Goal: Task Accomplishment & Management: Use online tool/utility

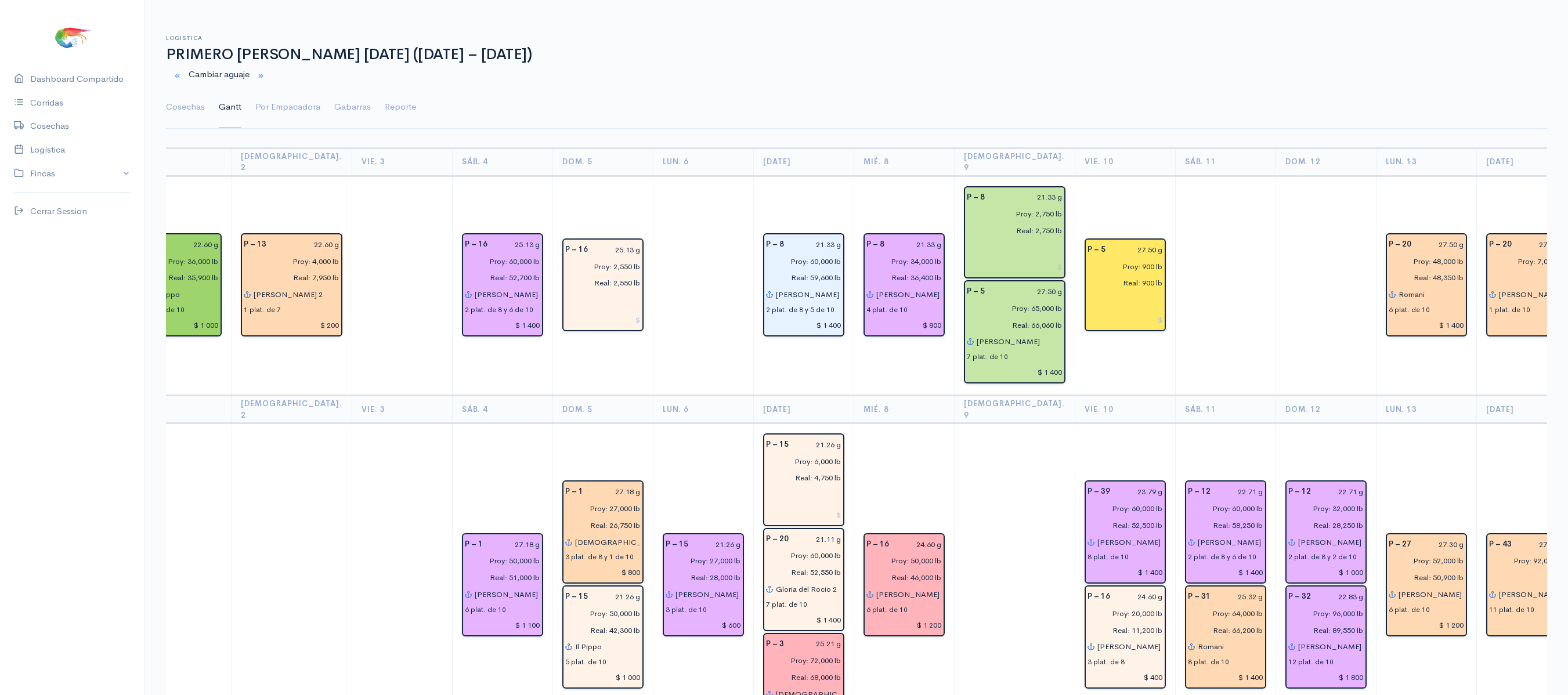
scroll to position [0, 432]
click at [268, 96] on link "Por Empacadora" at bounding box center [288, 107] width 65 height 42
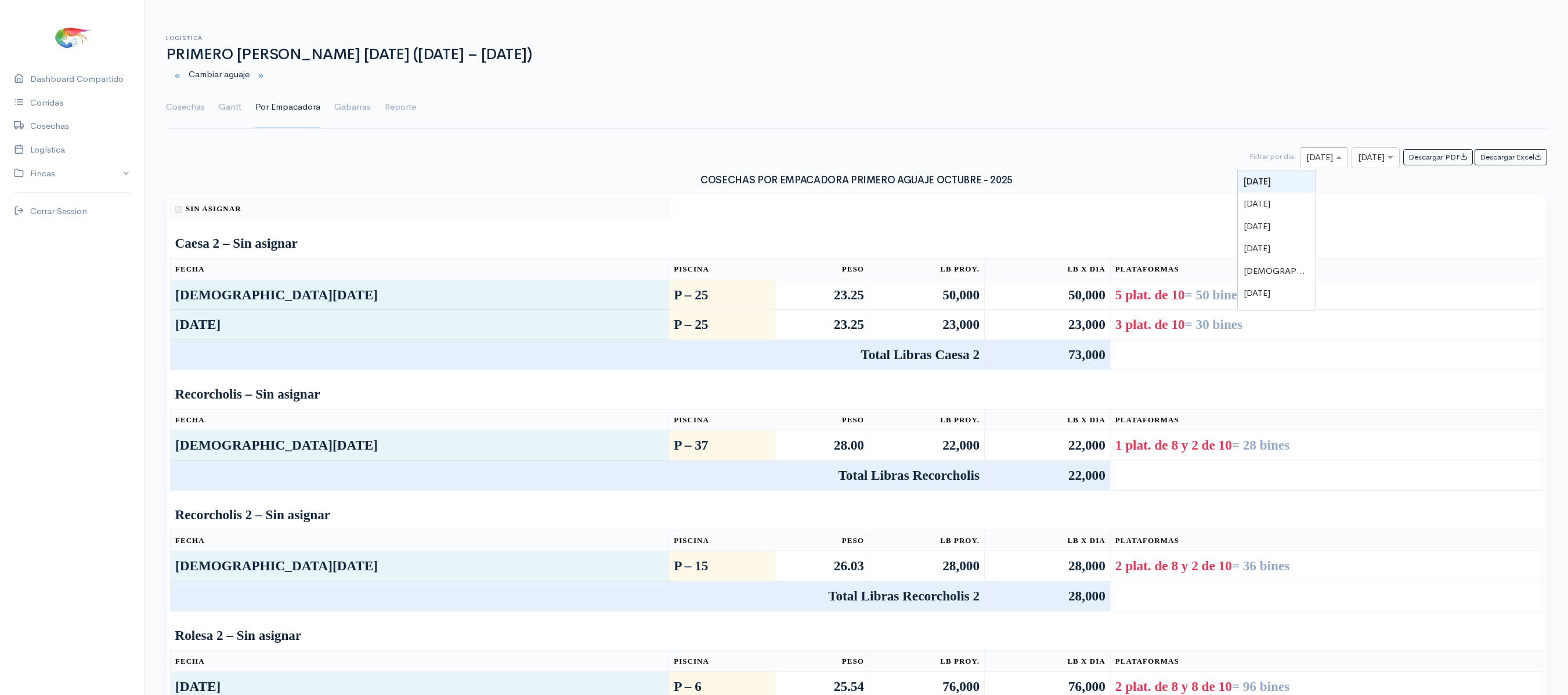
click at [1306, 161] on input "text" at bounding box center [1314, 158] width 15 height 15
type input "14"
click at [1358, 166] on input "text" at bounding box center [1365, 158] width 15 height 15
type input "14"
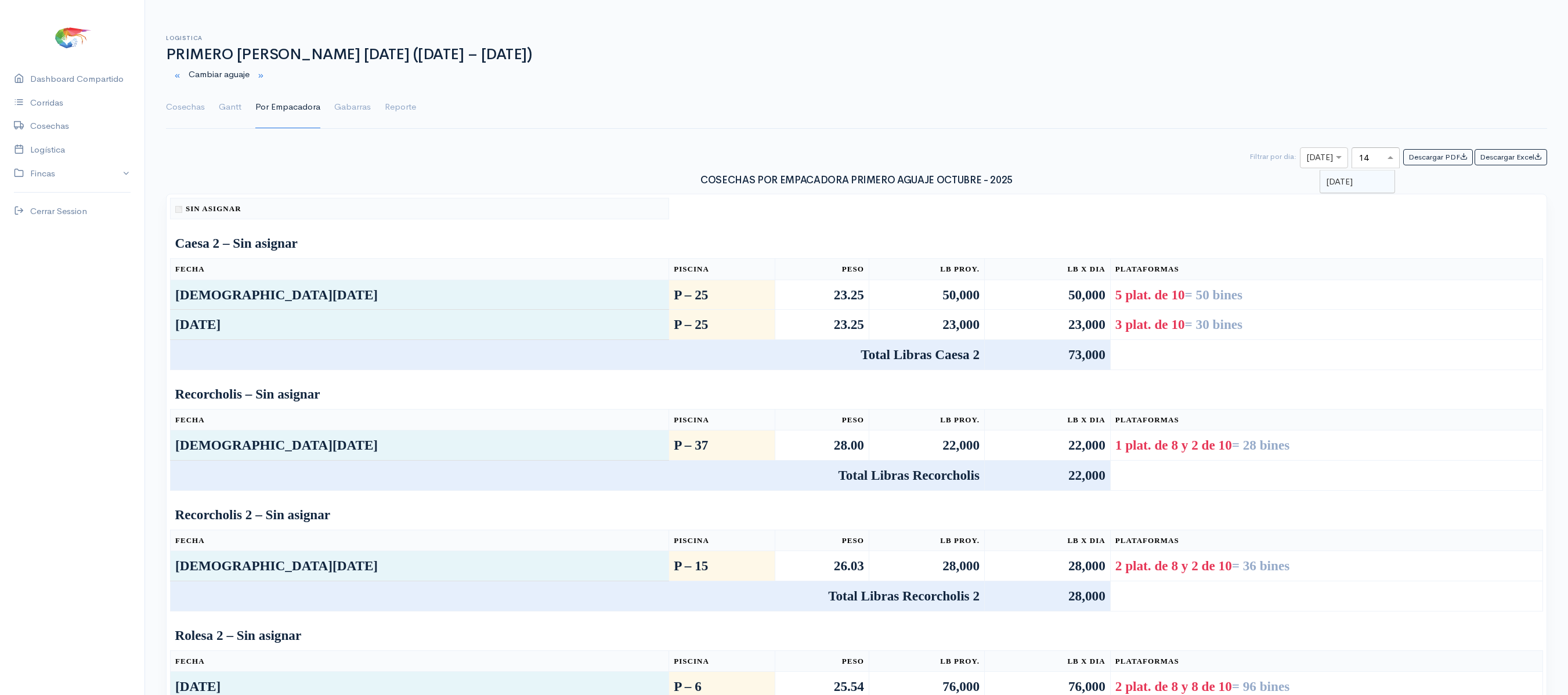
scroll to position [0, 0]
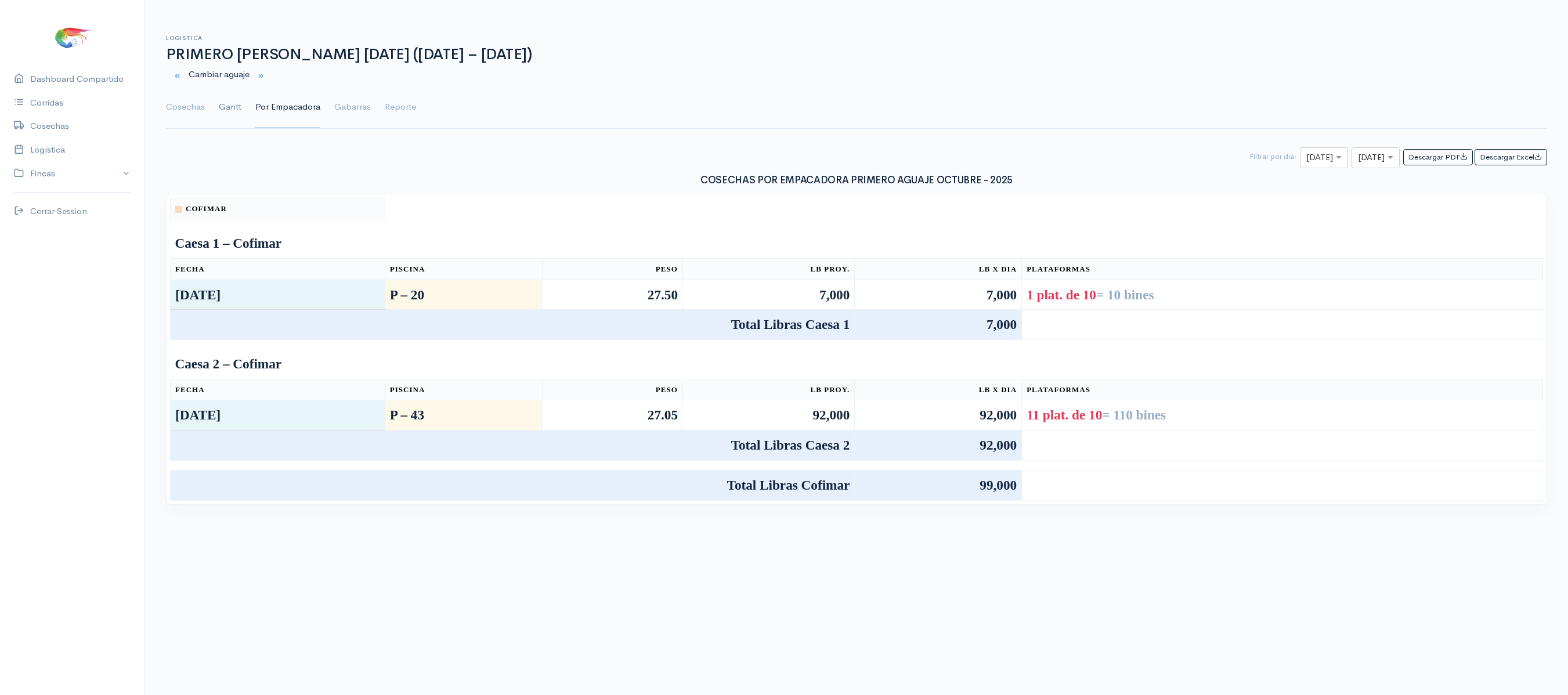
click at [223, 106] on link "Gantt" at bounding box center [230, 107] width 23 height 42
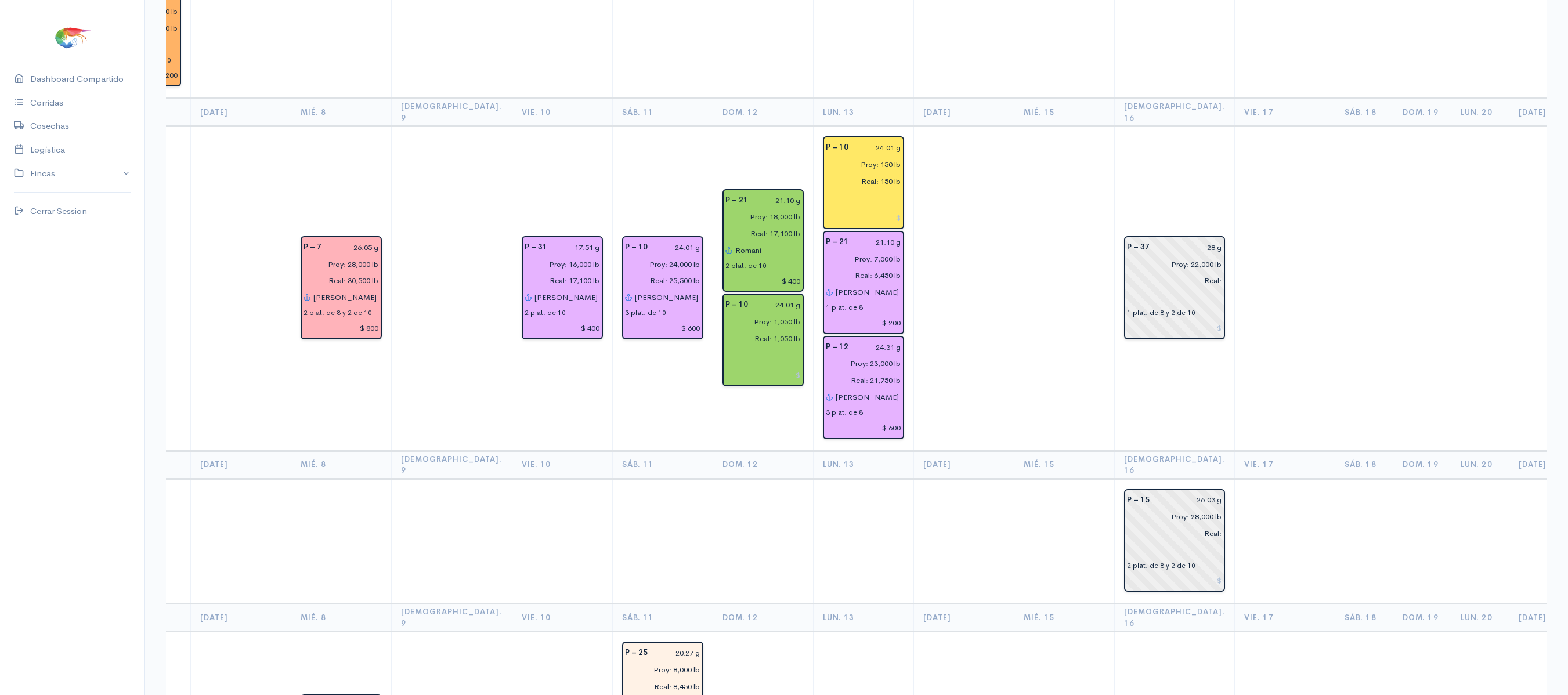
scroll to position [2358, 0]
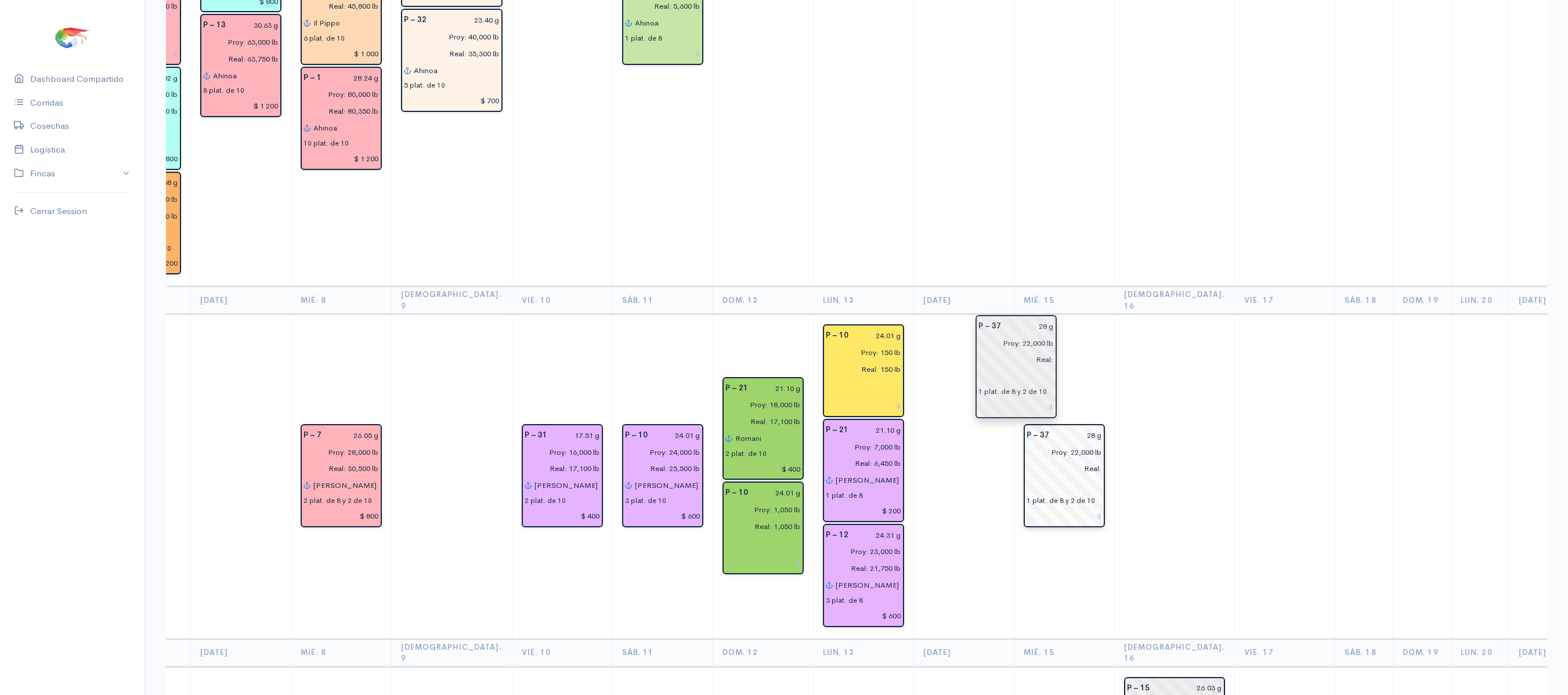
drag, startPoint x: 1131, startPoint y: 371, endPoint x: 1025, endPoint y: 360, distance: 106.6
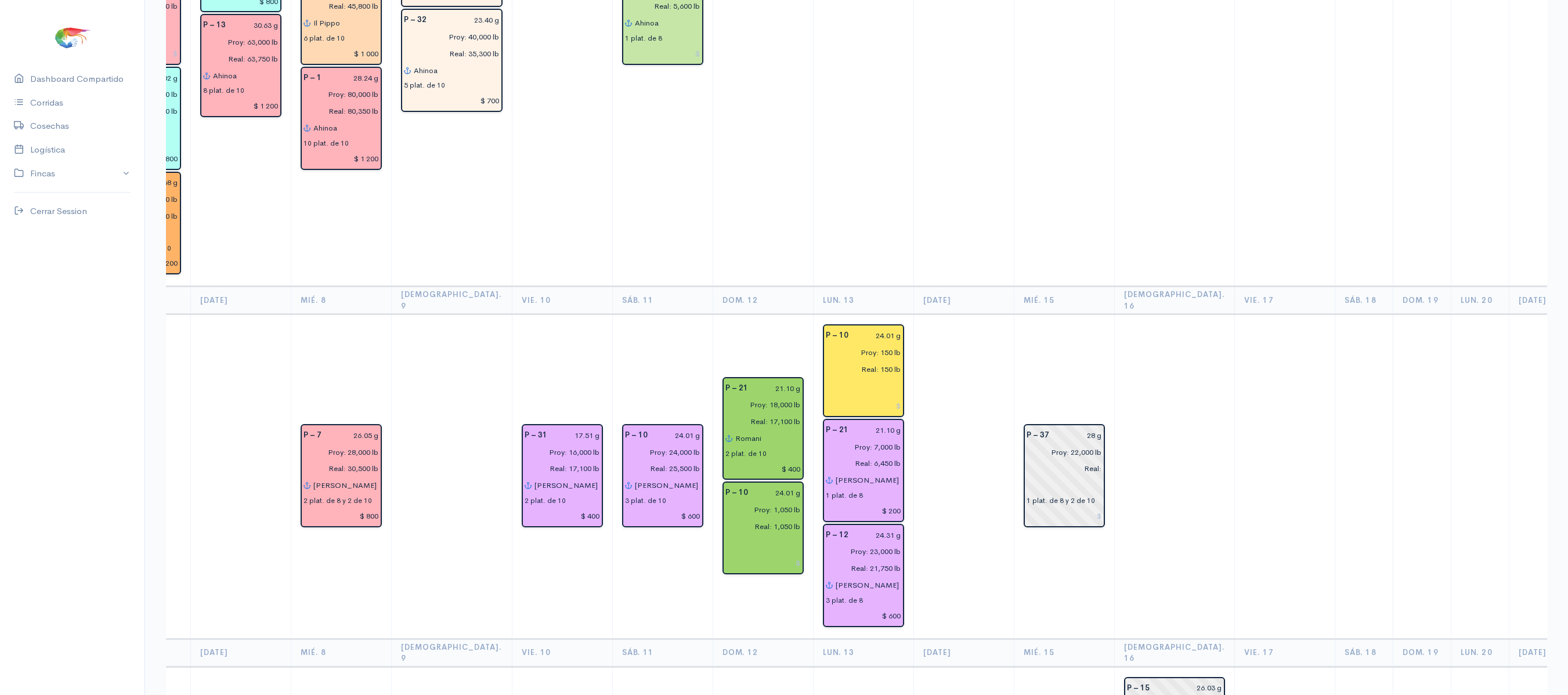
click at [1063, 315] on td "P – 37 28 g Proy: 22,000 lb Real: 1 plat. de 8 y 2 de 10" at bounding box center [1064, 476] width 100 height 324
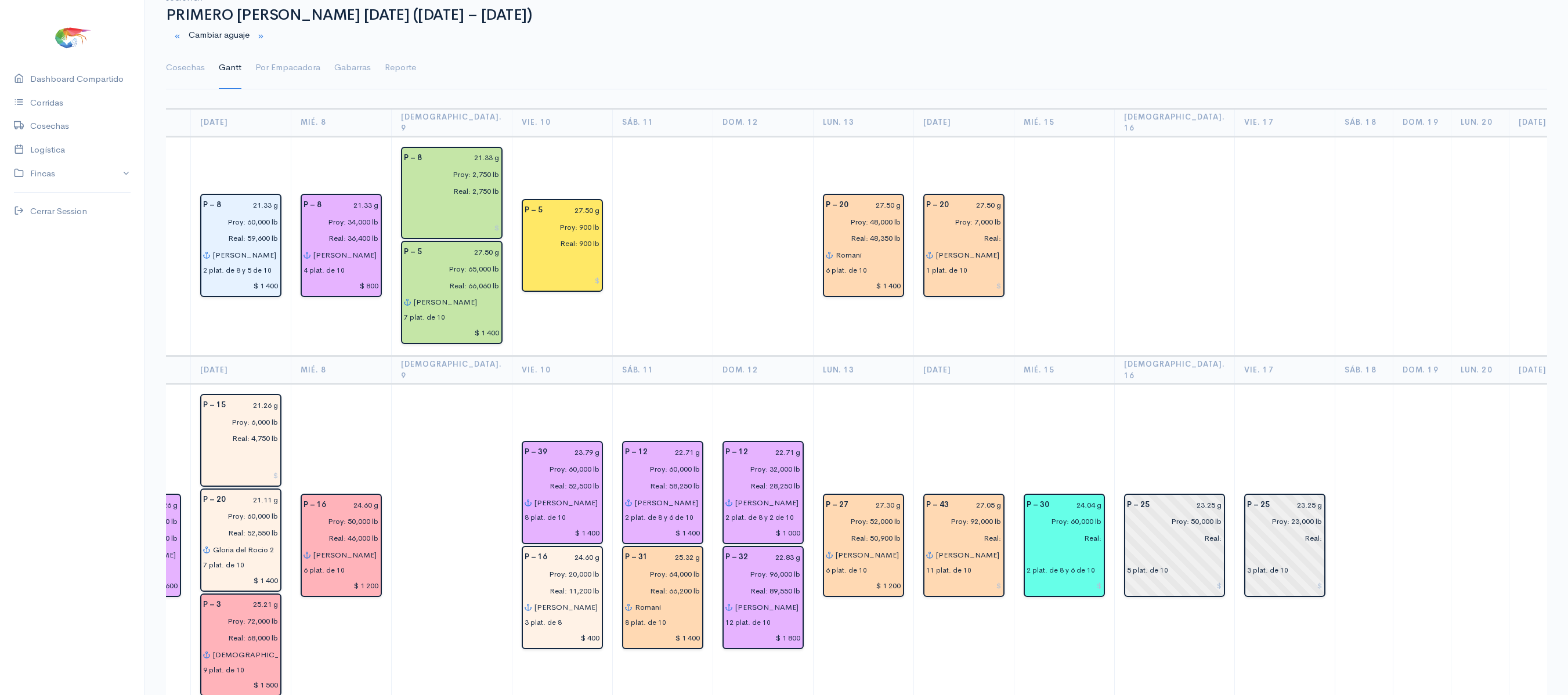
scroll to position [38, 0]
click at [956, 282] on input at bounding box center [964, 286] width 75 height 17
type input "$"
click at [956, 578] on input at bounding box center [964, 586] width 75 height 17
type input "$ 2 200"
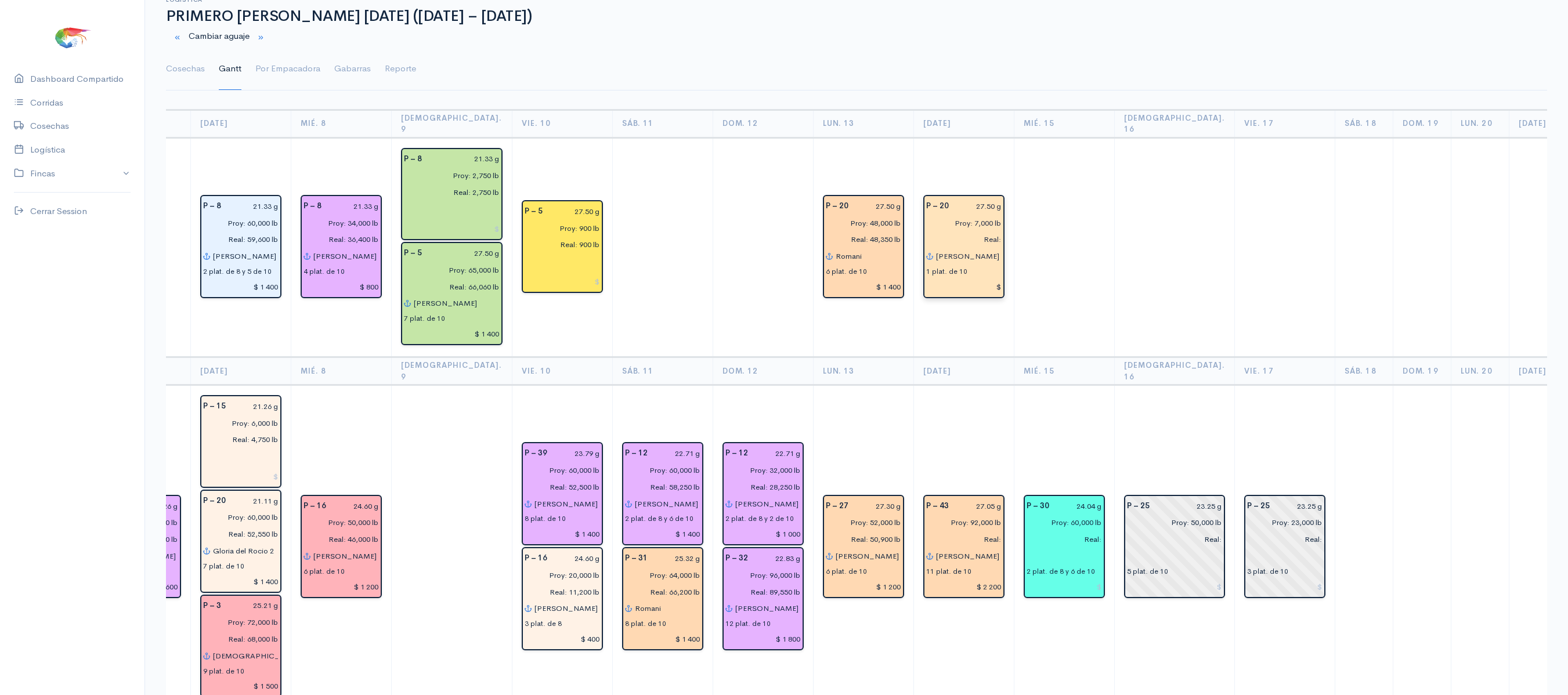
click at [950, 282] on input "$" at bounding box center [964, 286] width 75 height 17
type input "$ 200"
click at [1014, 295] on td at bounding box center [1064, 247] width 100 height 220
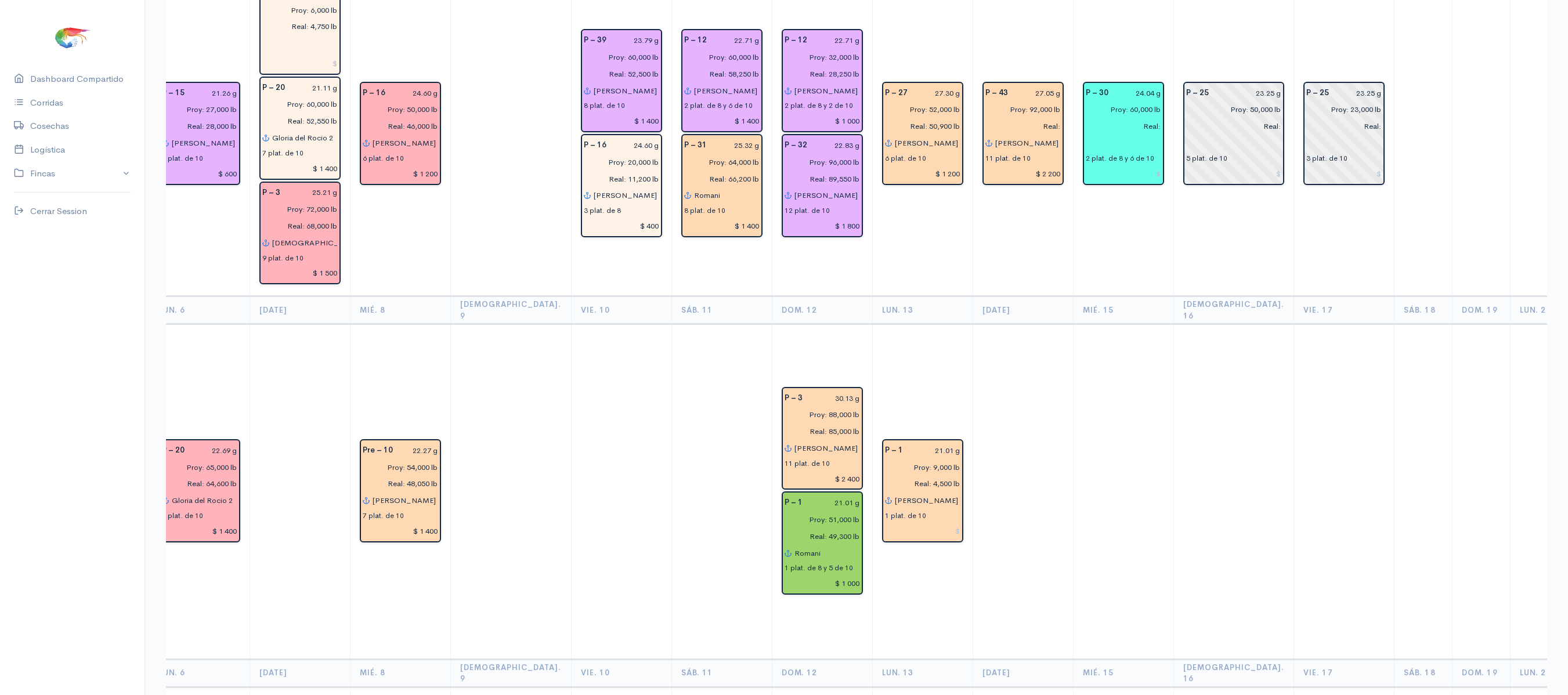
scroll to position [476, 0]
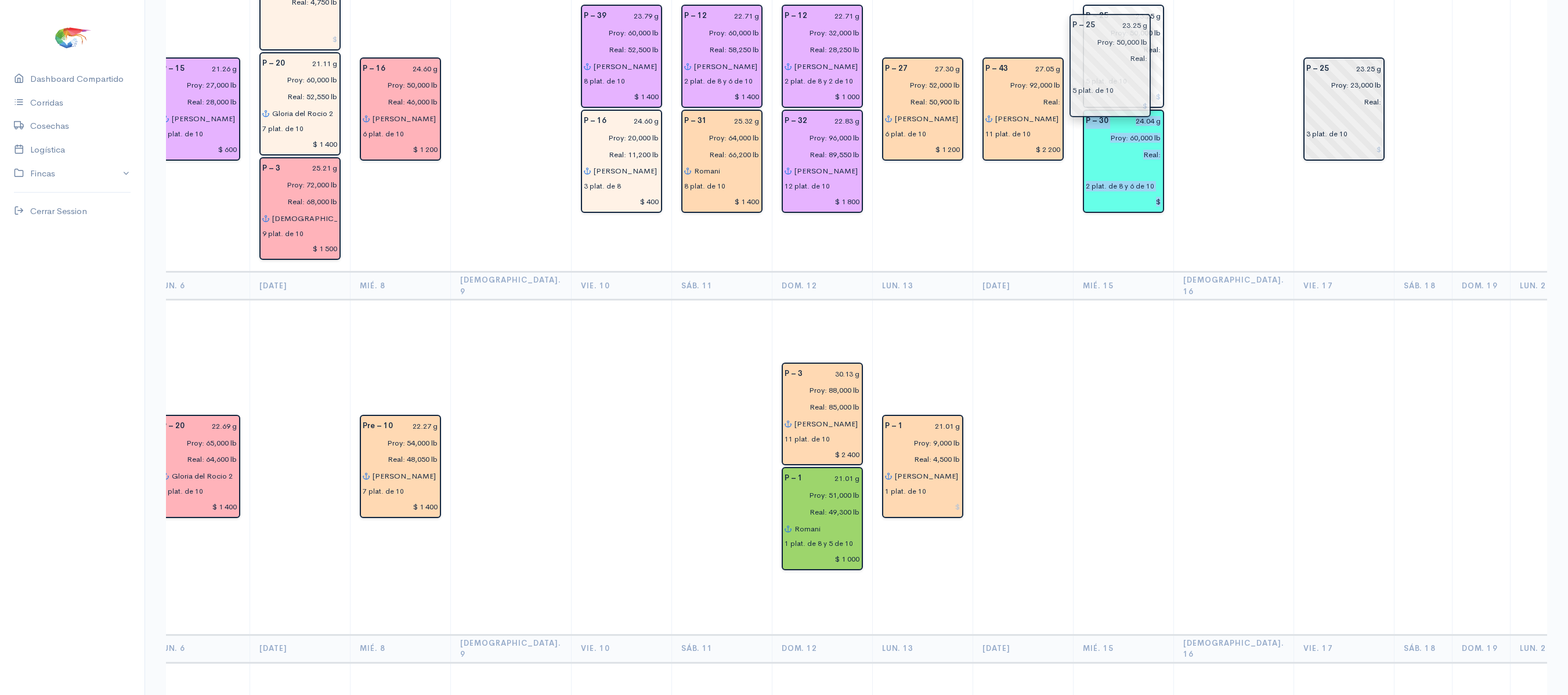
drag, startPoint x: 1162, startPoint y: 90, endPoint x: 1091, endPoint y: 70, distance: 73.8
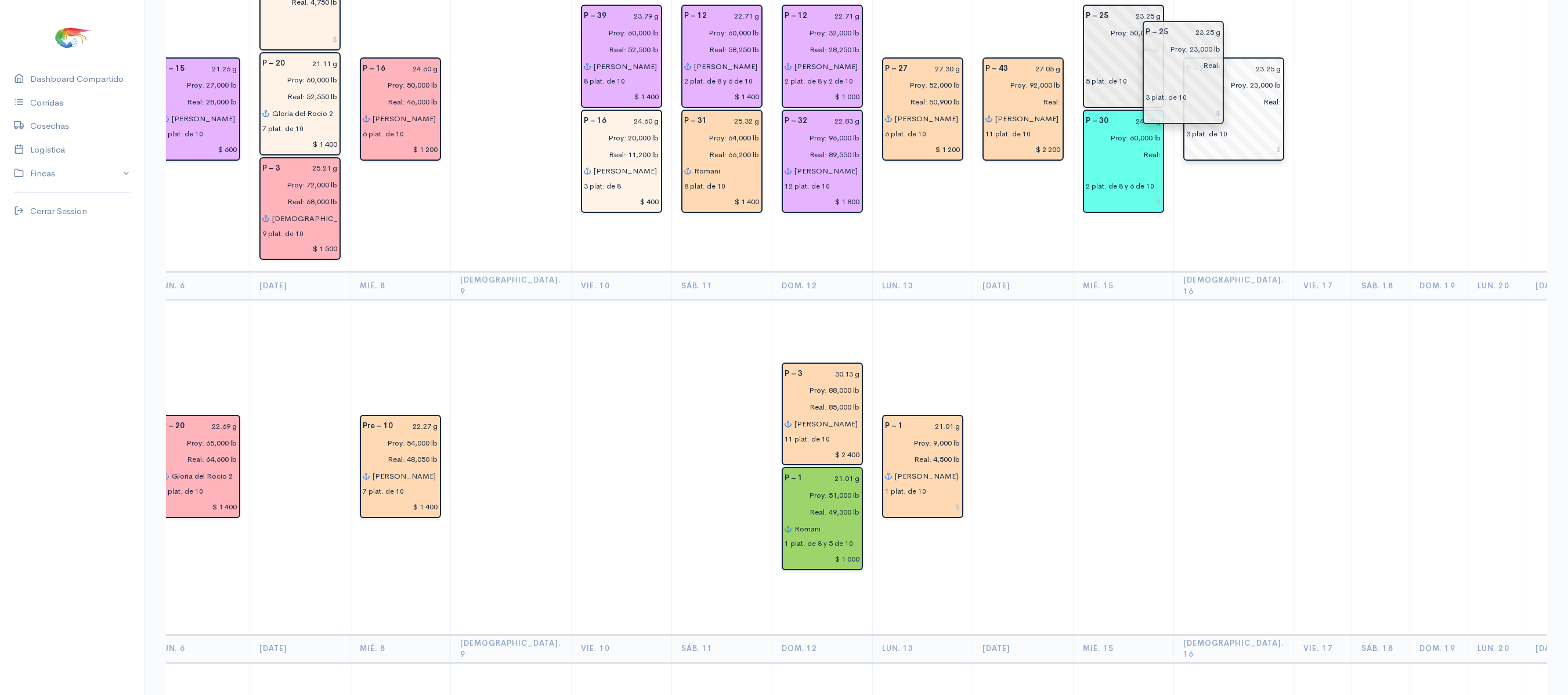
drag, startPoint x: 1267, startPoint y: 71, endPoint x: 1165, endPoint y: 55, distance: 103.2
click at [1352, 33] on td at bounding box center [1381, 110] width 58 height 324
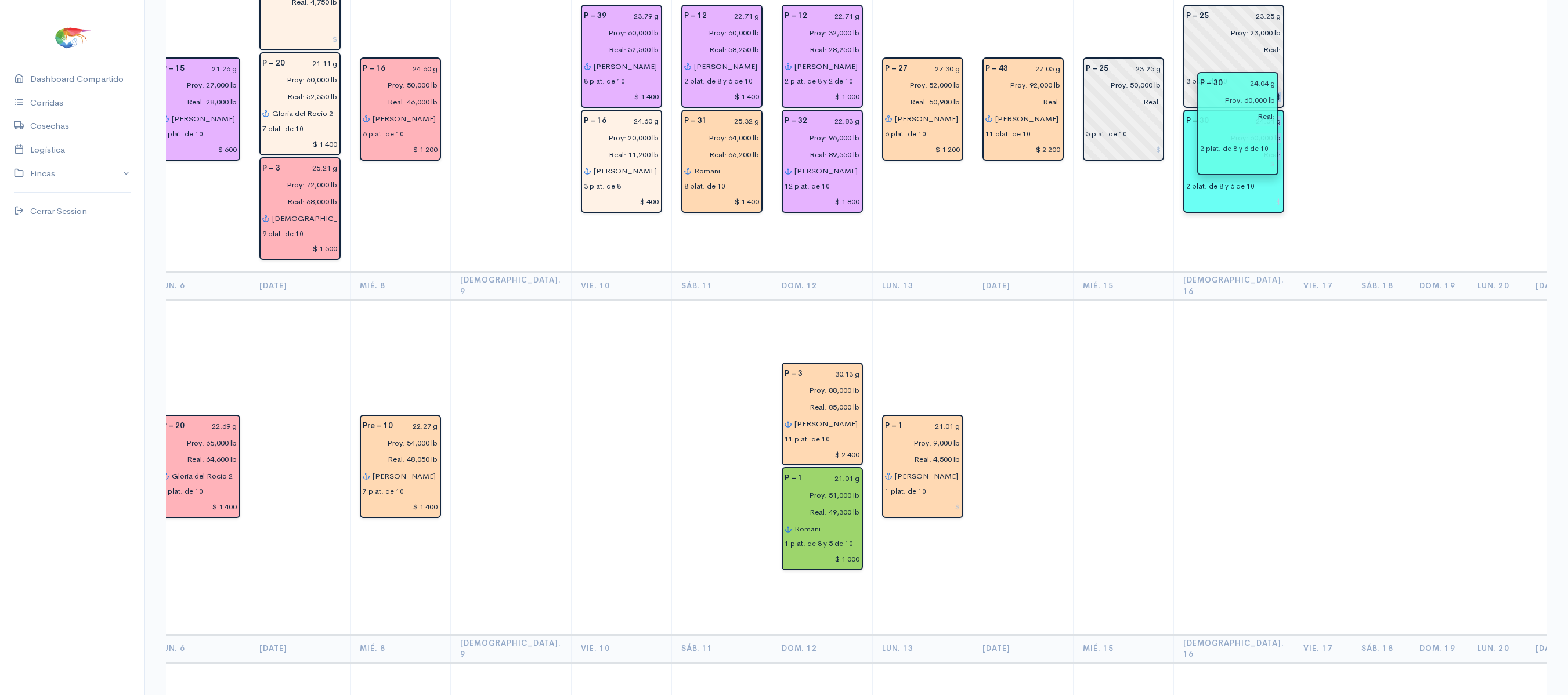
drag, startPoint x: 1063, startPoint y: 164, endPoint x: 1216, endPoint y: 153, distance: 153.4
click at [1294, 160] on td at bounding box center [1323, 110] width 58 height 324
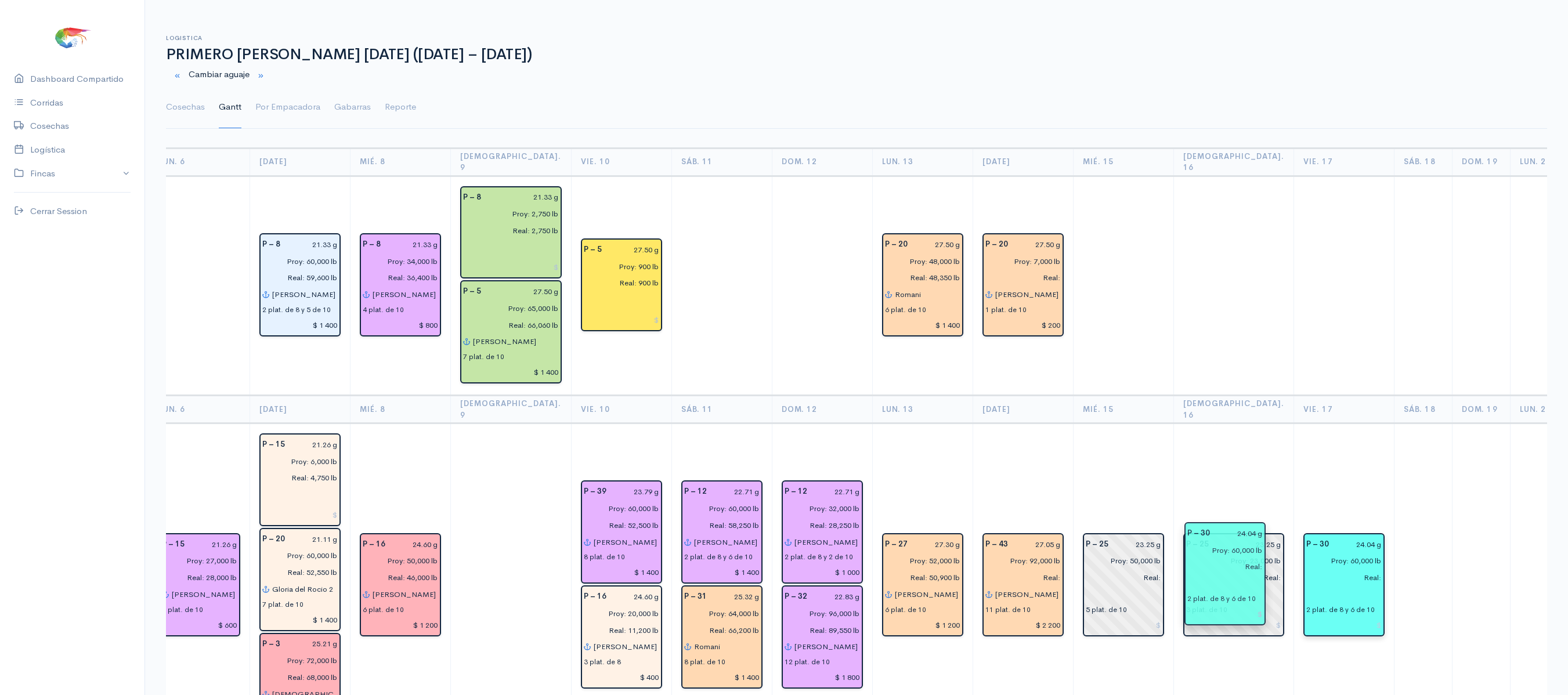
drag, startPoint x: 1200, startPoint y: 601, endPoint x: 1242, endPoint y: 560, distance: 58.7
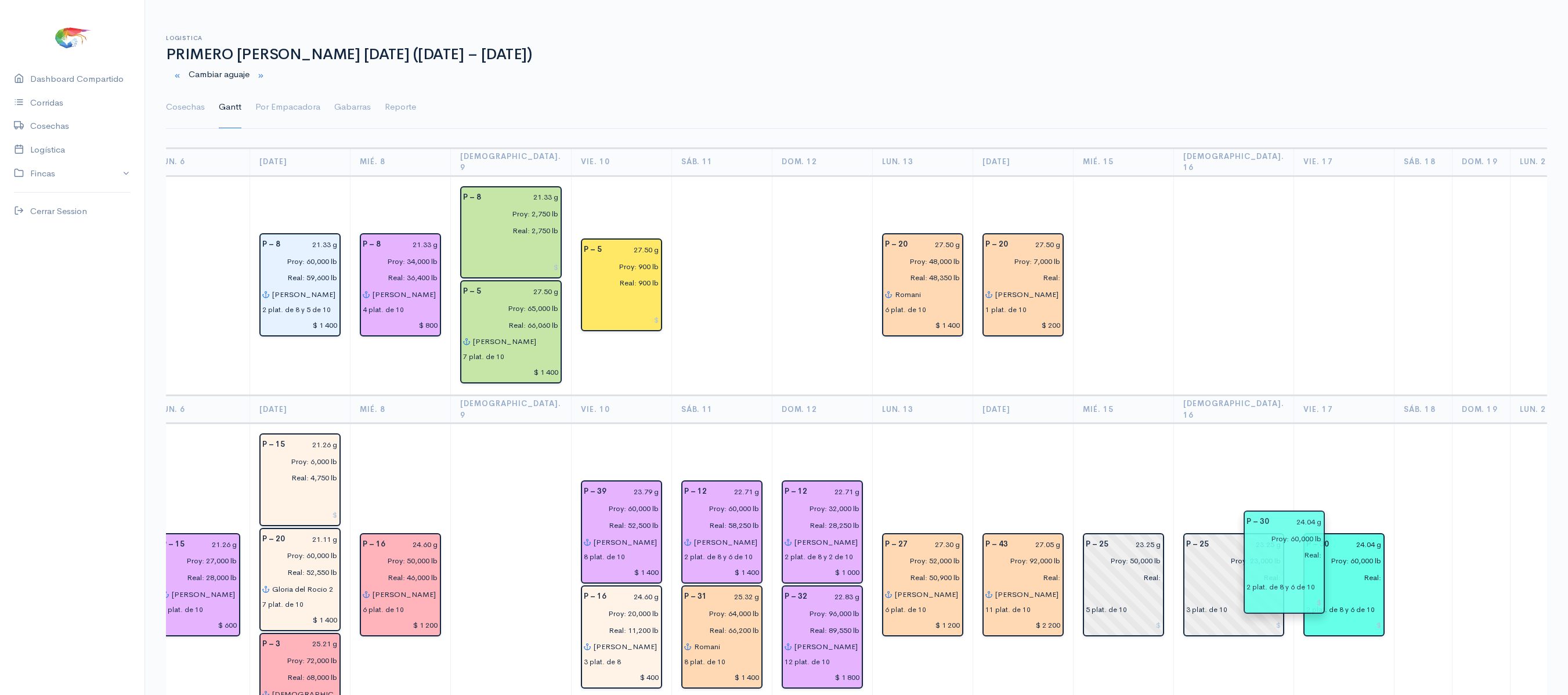
click at [1294, 333] on td at bounding box center [1344, 286] width 100 height 220
click at [194, 106] on link "Cosechas" at bounding box center [185, 107] width 39 height 42
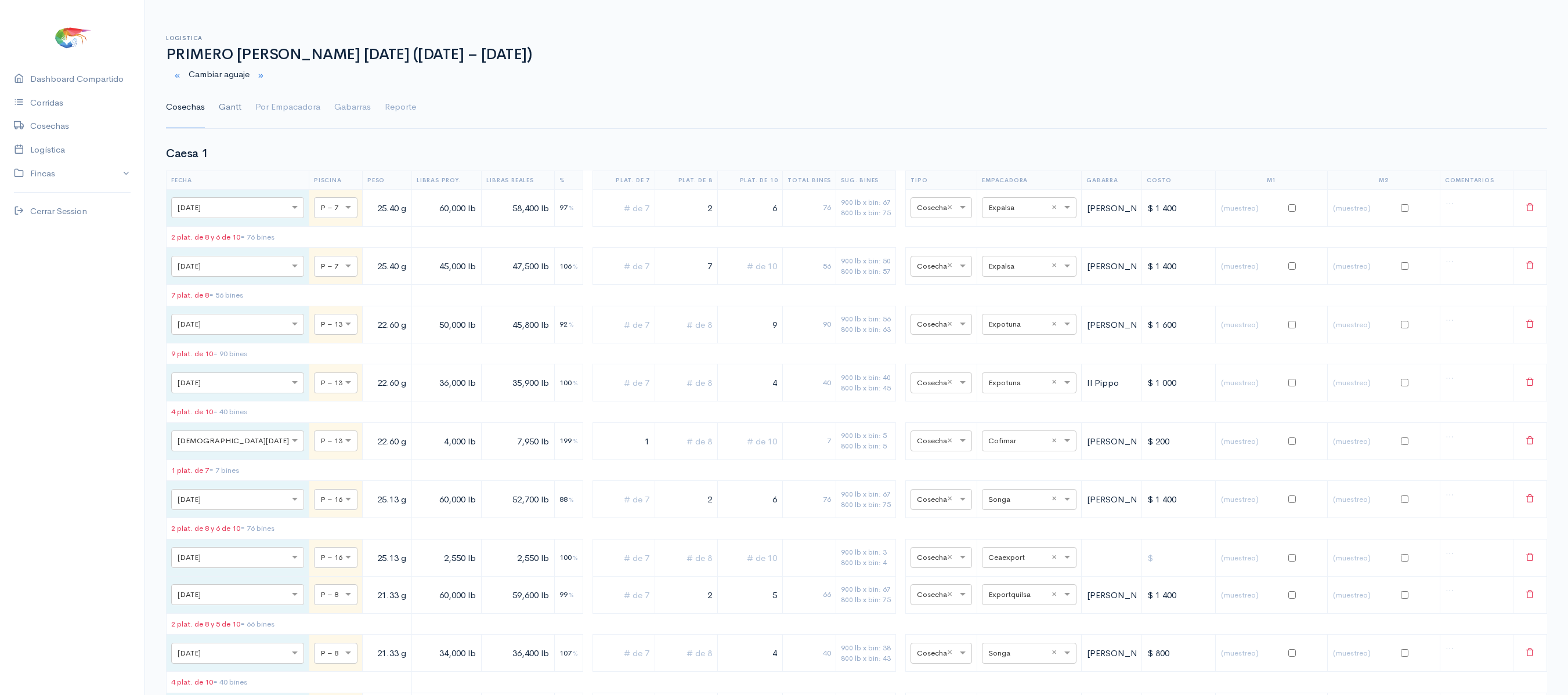
click at [226, 110] on link "Gantt" at bounding box center [230, 107] width 23 height 42
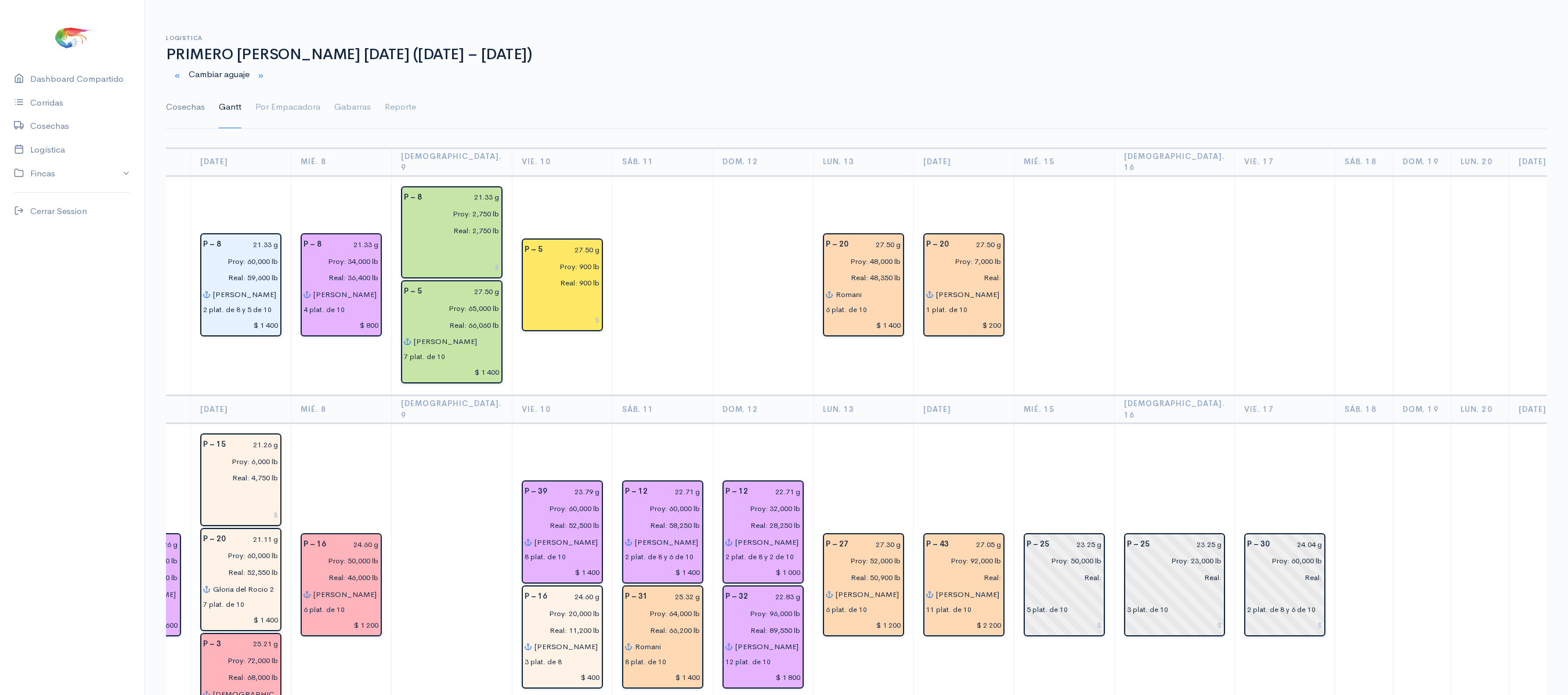
click at [190, 108] on link "Cosechas" at bounding box center [185, 107] width 39 height 42
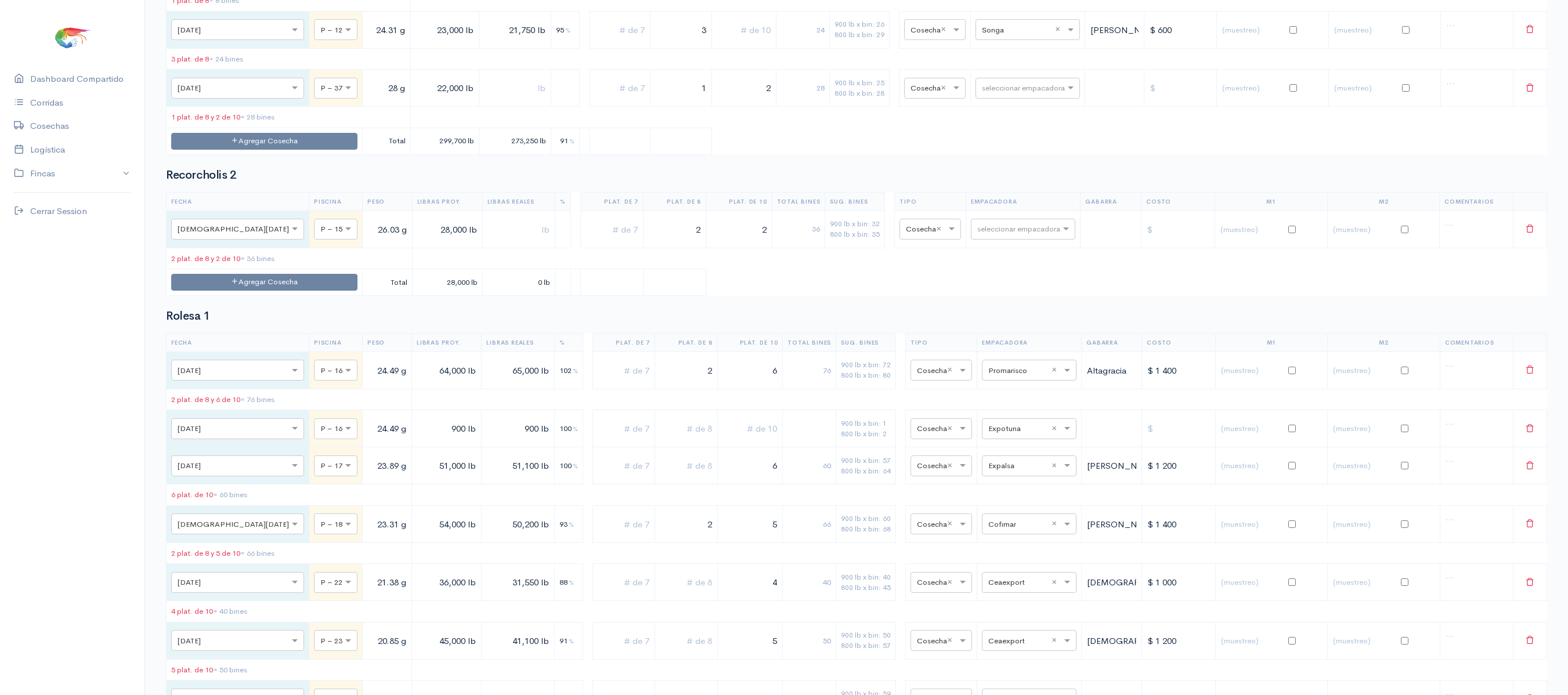
scroll to position [7662, 0]
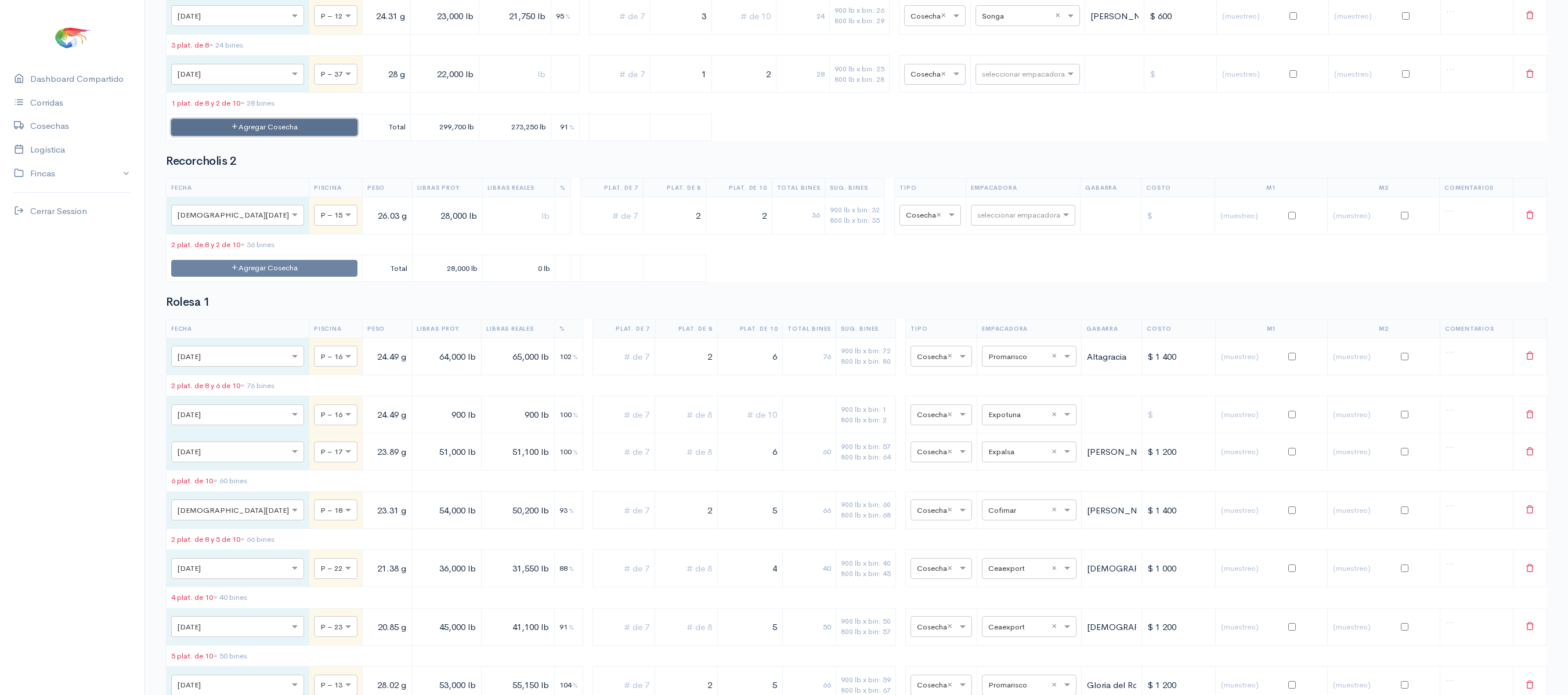
click at [285, 135] on button "Agregar Cosecha" at bounding box center [264, 127] width 186 height 17
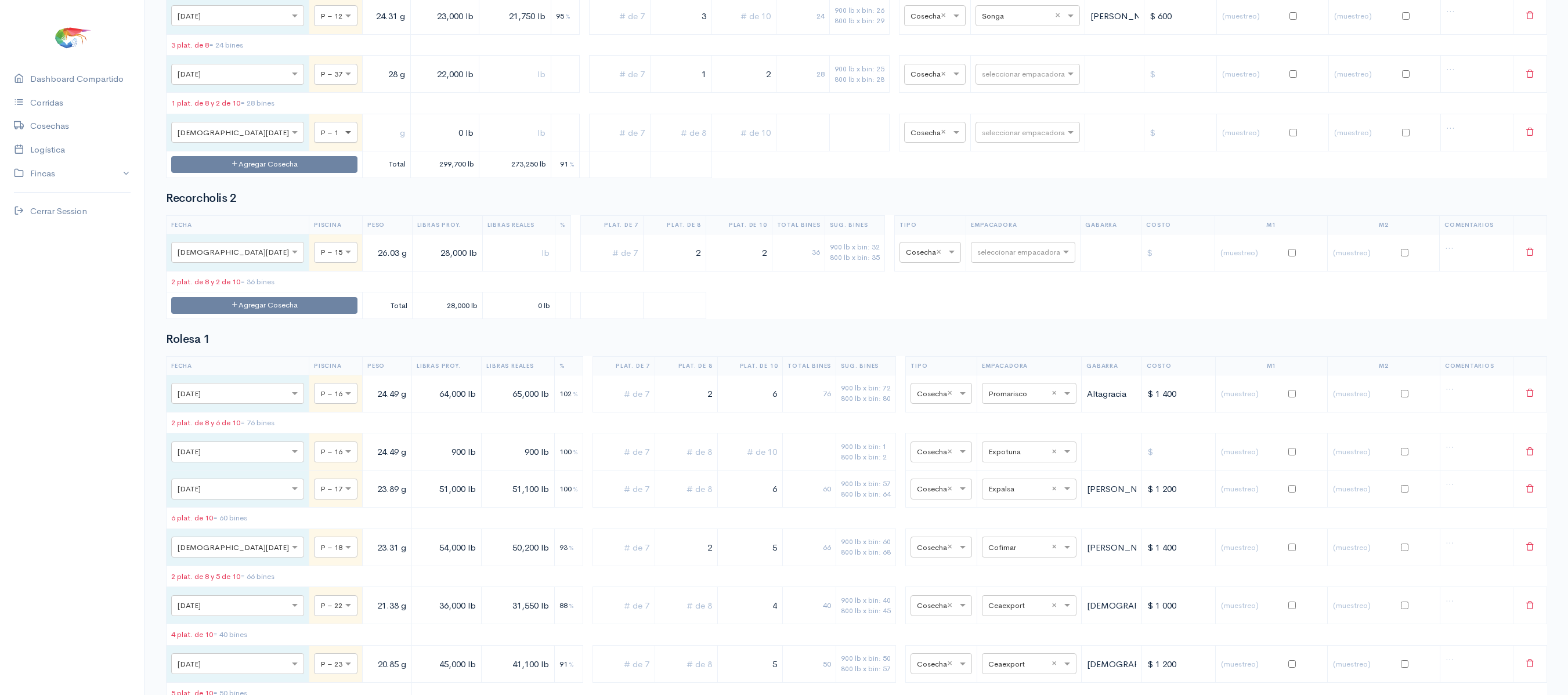
click at [342, 139] on span at bounding box center [350, 132] width 15 height 12
type input "37"
click at [367, 145] on input "text" at bounding box center [386, 132] width 38 height 24
type input "28 g"
click at [416, 145] on input "0 lb" at bounding box center [445, 132] width 59 height 24
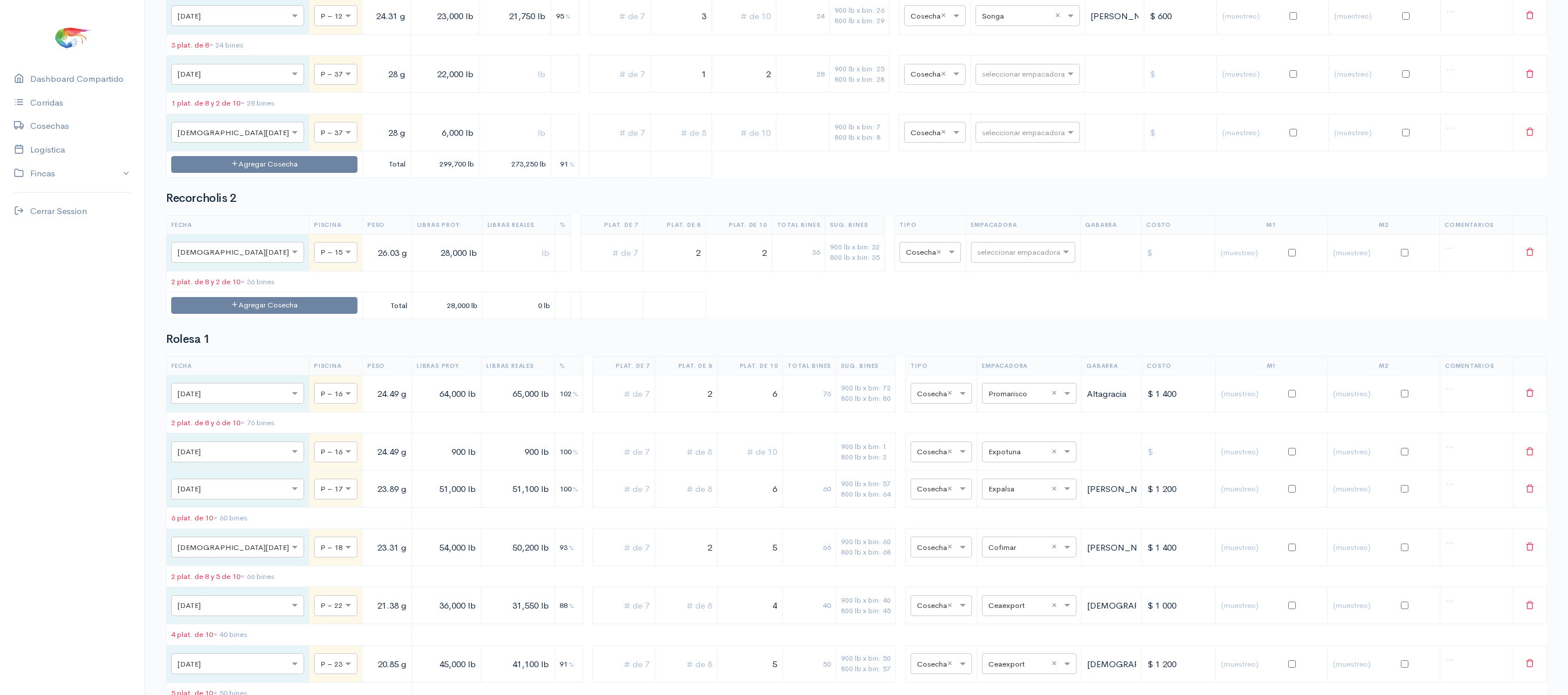
type input "6,000 lb"
drag, startPoint x: 387, startPoint y: 378, endPoint x: 402, endPoint y: 380, distance: 15.1
click at [416, 86] on input "22,000 lb" at bounding box center [445, 74] width 59 height 24
type input "16,000 lb"
drag, startPoint x: 673, startPoint y: 375, endPoint x: 794, endPoint y: 368, distance: 121.2
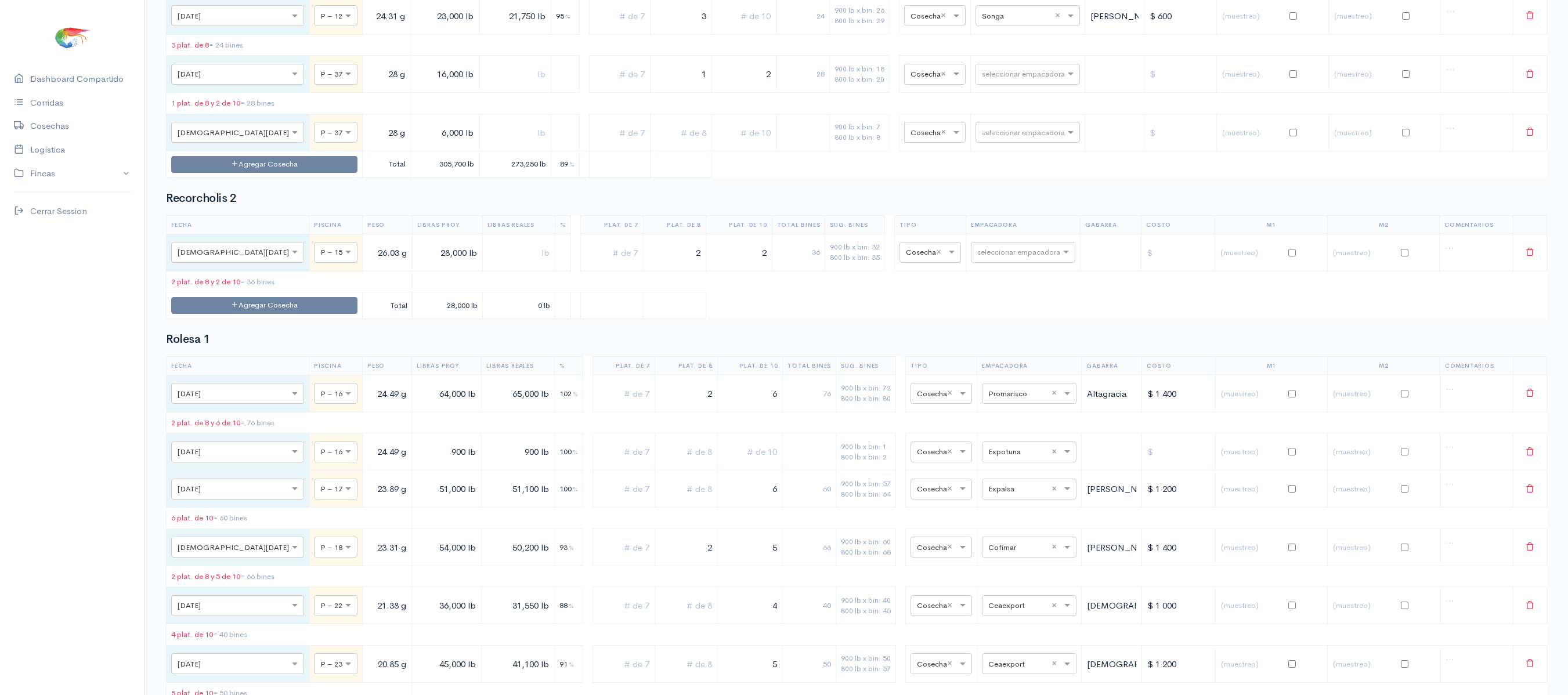
click at [794, 93] on tr "× [DATE] × P – 37 28 g 16,000 lb 1 2 28 900 lb x bin: 18 800 lb x bin: 20 × Cos…" at bounding box center [857, 74] width 1381 height 37
click at [679, 145] on input "text" at bounding box center [681, 132] width 52 height 24
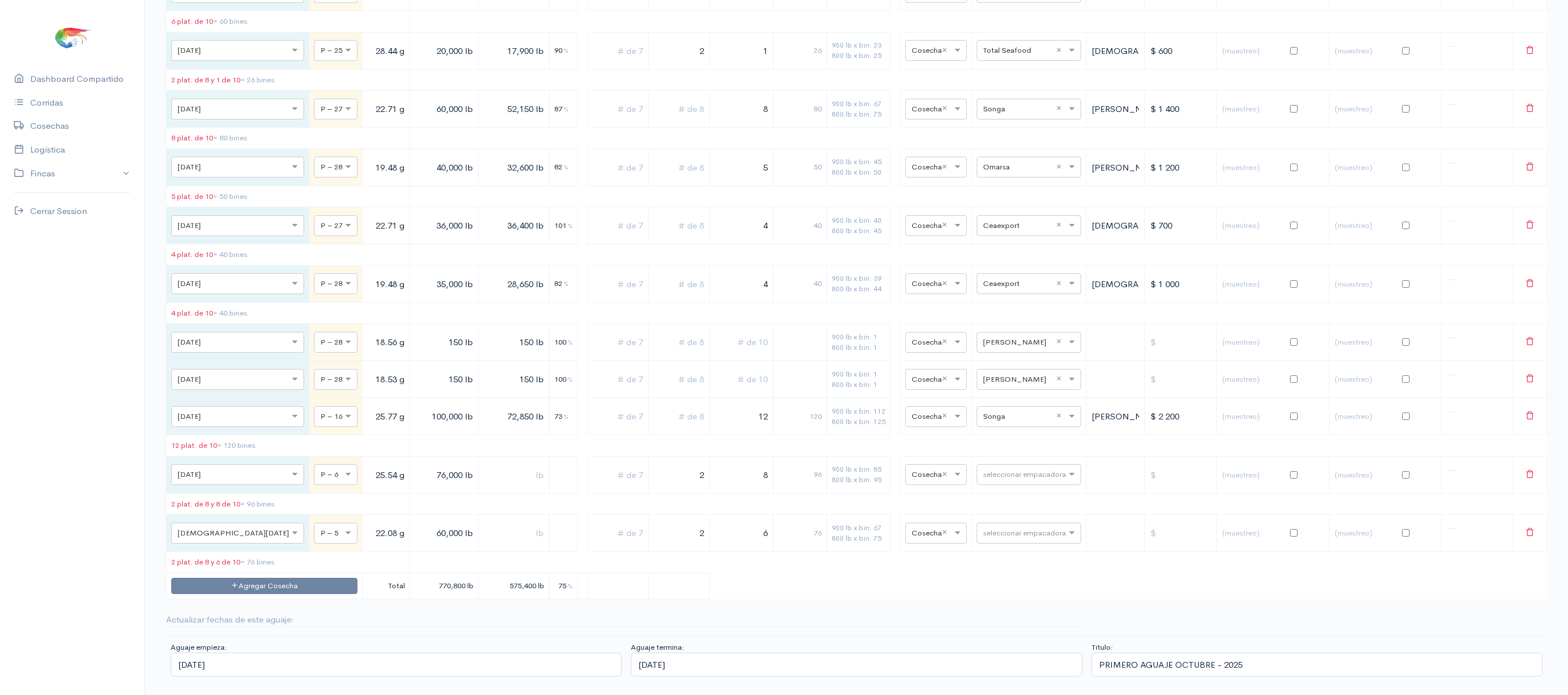
scroll to position [10280, 0]
type input "1"
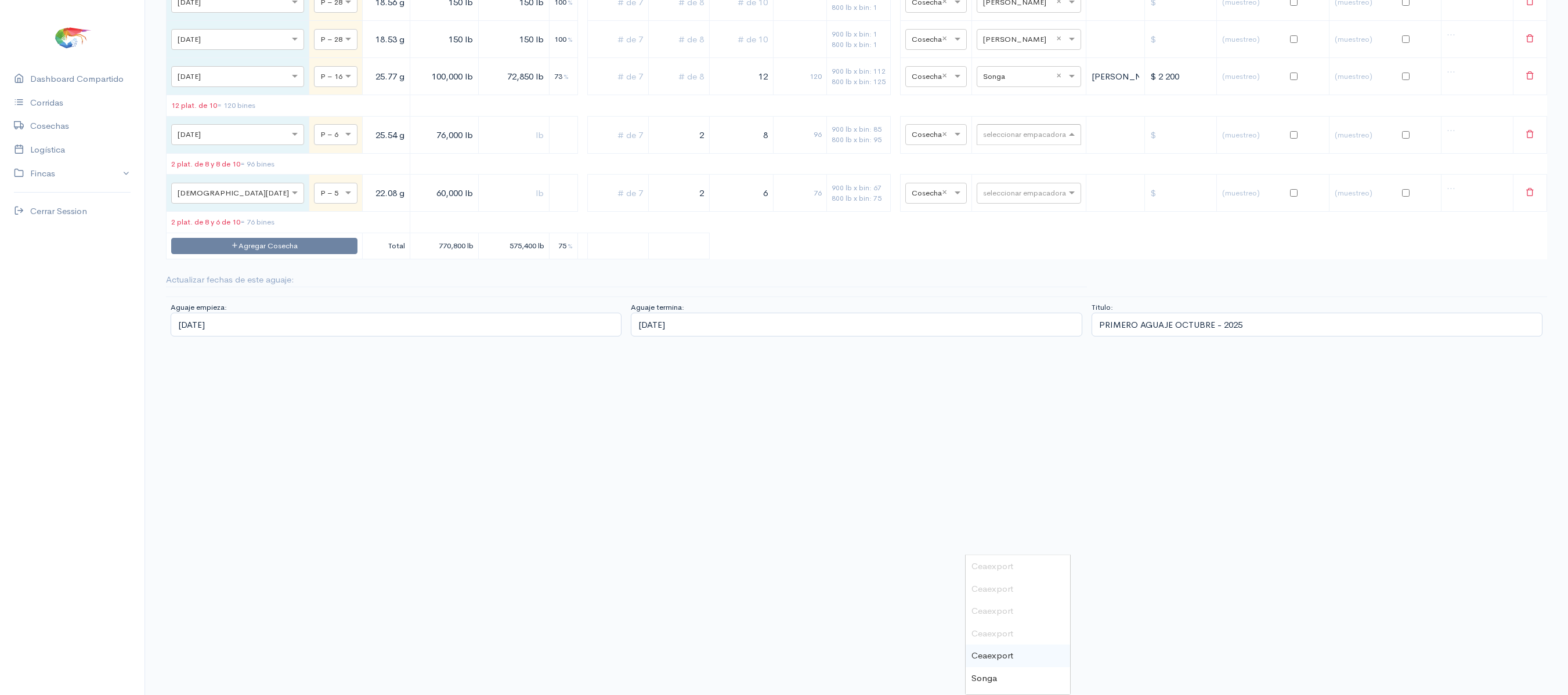
click at [983, 140] on input "text" at bounding box center [1018, 134] width 71 height 13
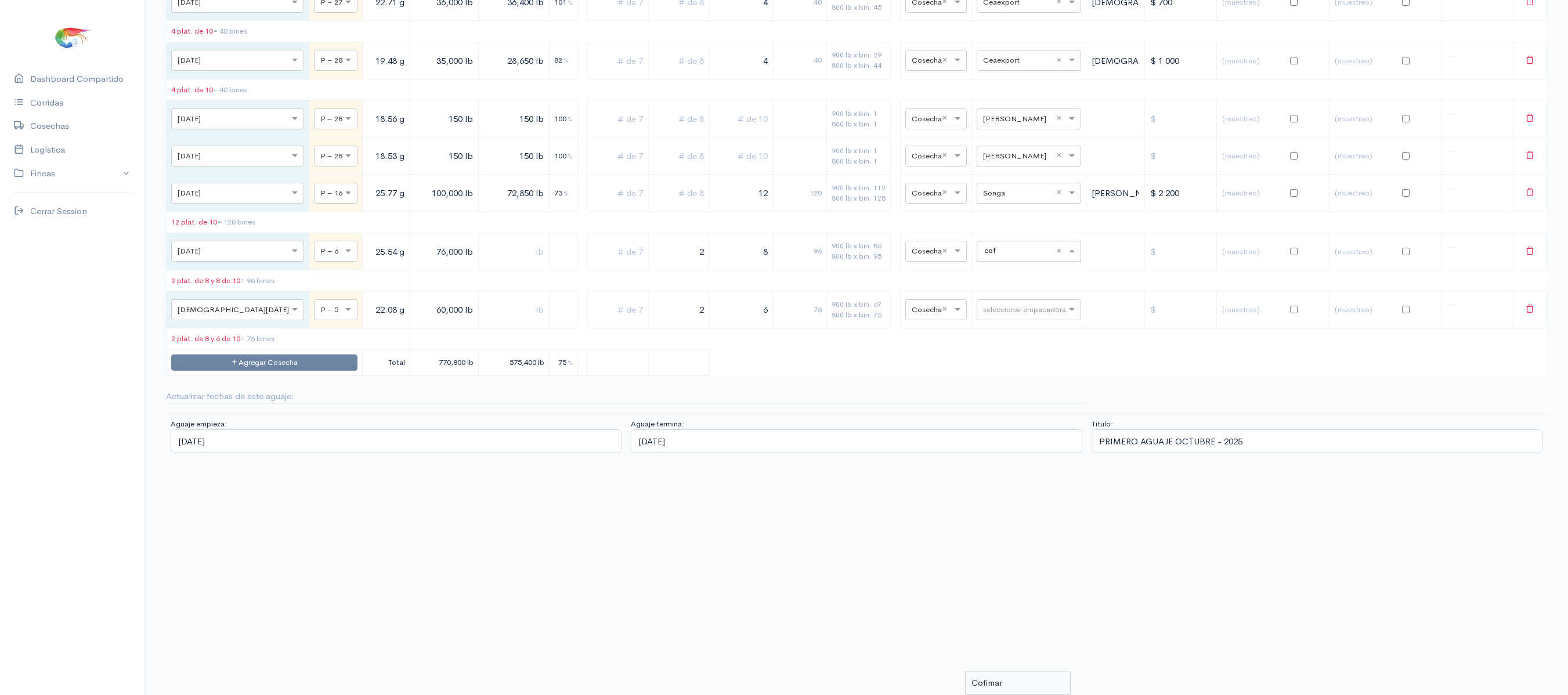
type input "cofi"
click at [1001, 672] on div "Cofimar" at bounding box center [1018, 683] width 105 height 23
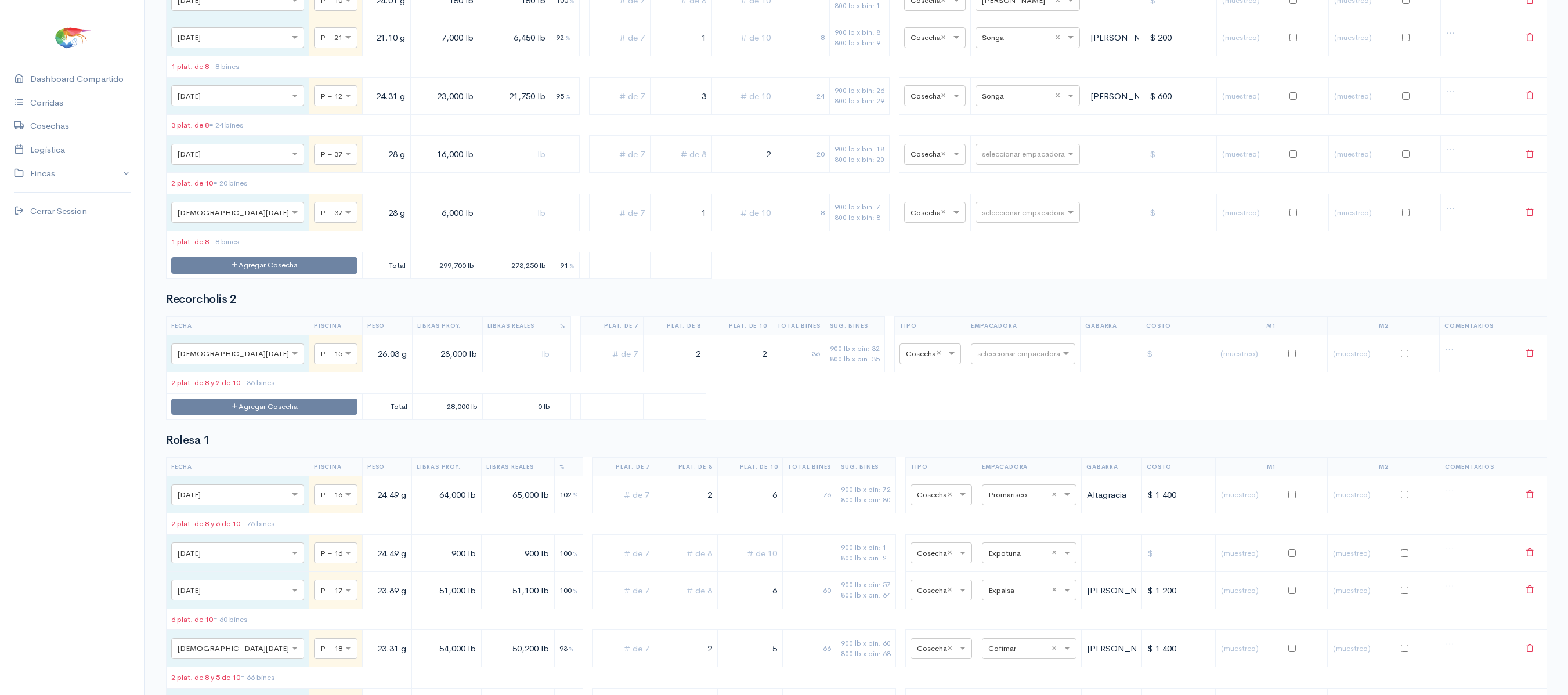
scroll to position [7583, 0]
click at [995, 159] on input "text" at bounding box center [1017, 152] width 71 height 13
type input "song"
click at [982, 481] on span "Songa" at bounding box center [983, 480] width 25 height 11
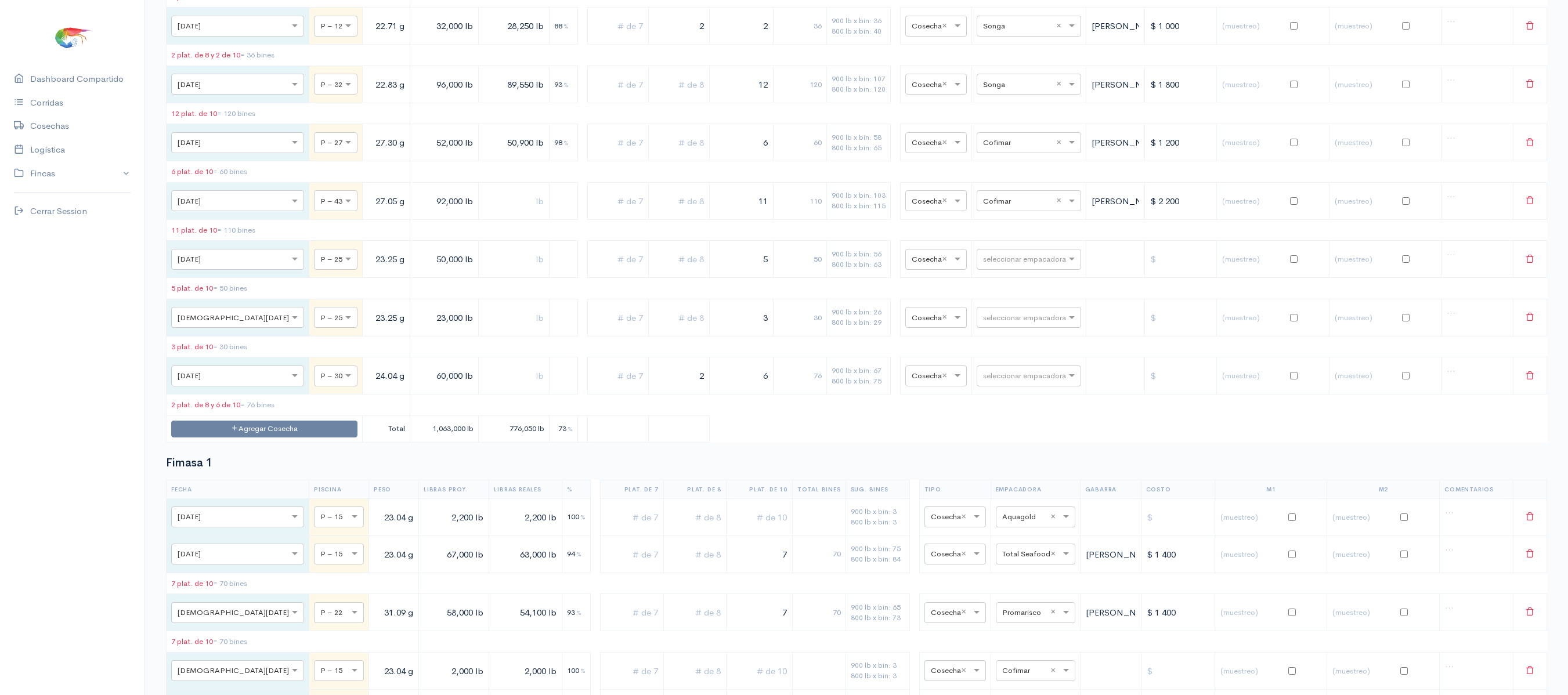
scroll to position [1814, 0]
click at [1000, 264] on input "text" at bounding box center [1018, 257] width 71 height 13
type input "so"
click at [1006, 364] on div "Songa" at bounding box center [1018, 358] width 105 height 23
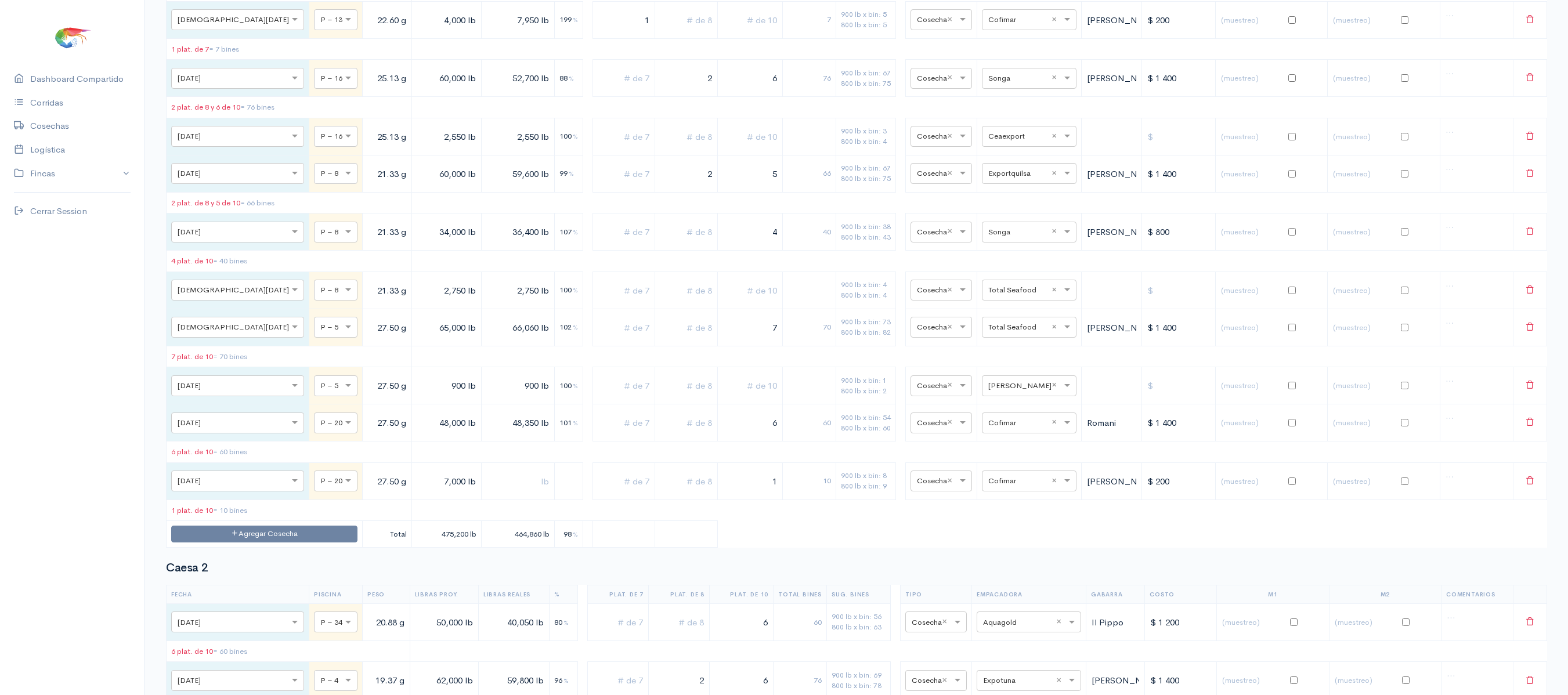
scroll to position [0, 0]
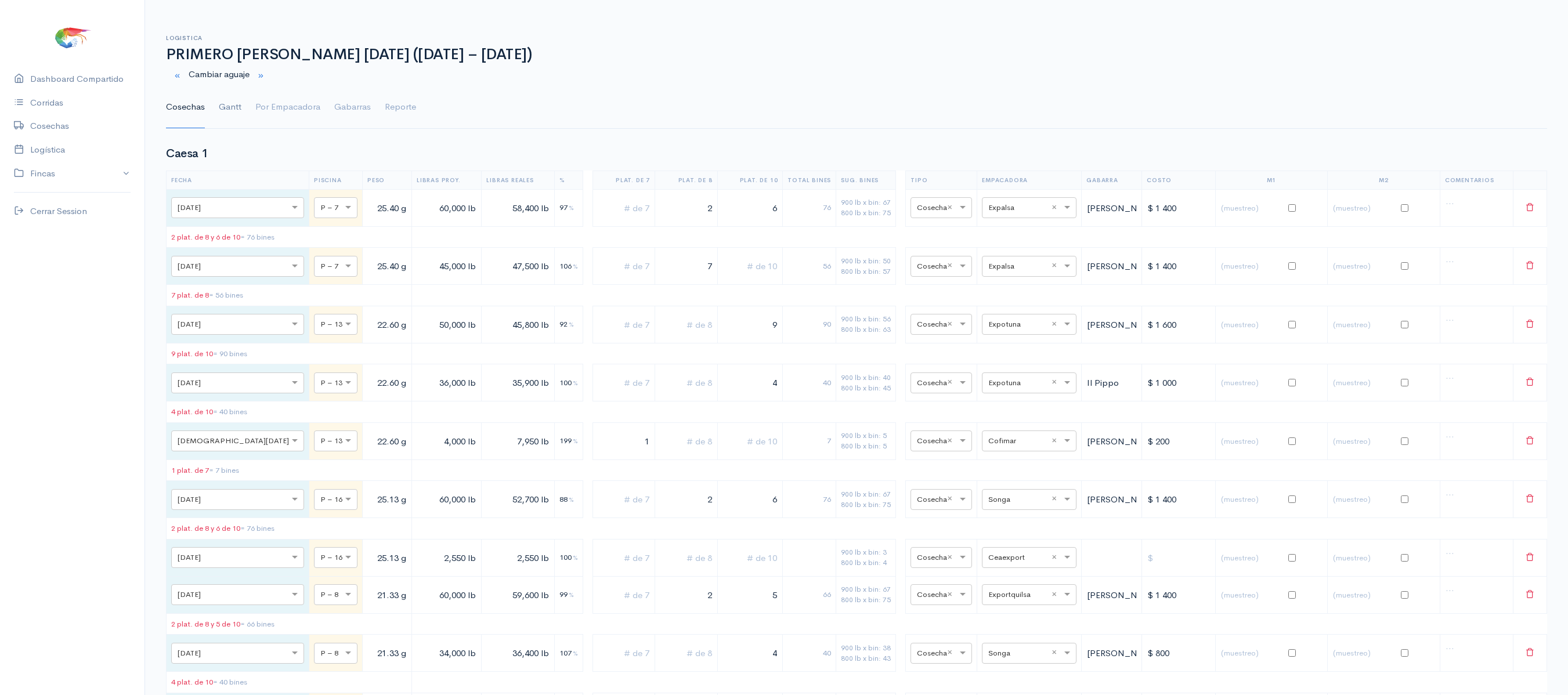
click at [235, 114] on link "Gantt" at bounding box center [230, 107] width 23 height 42
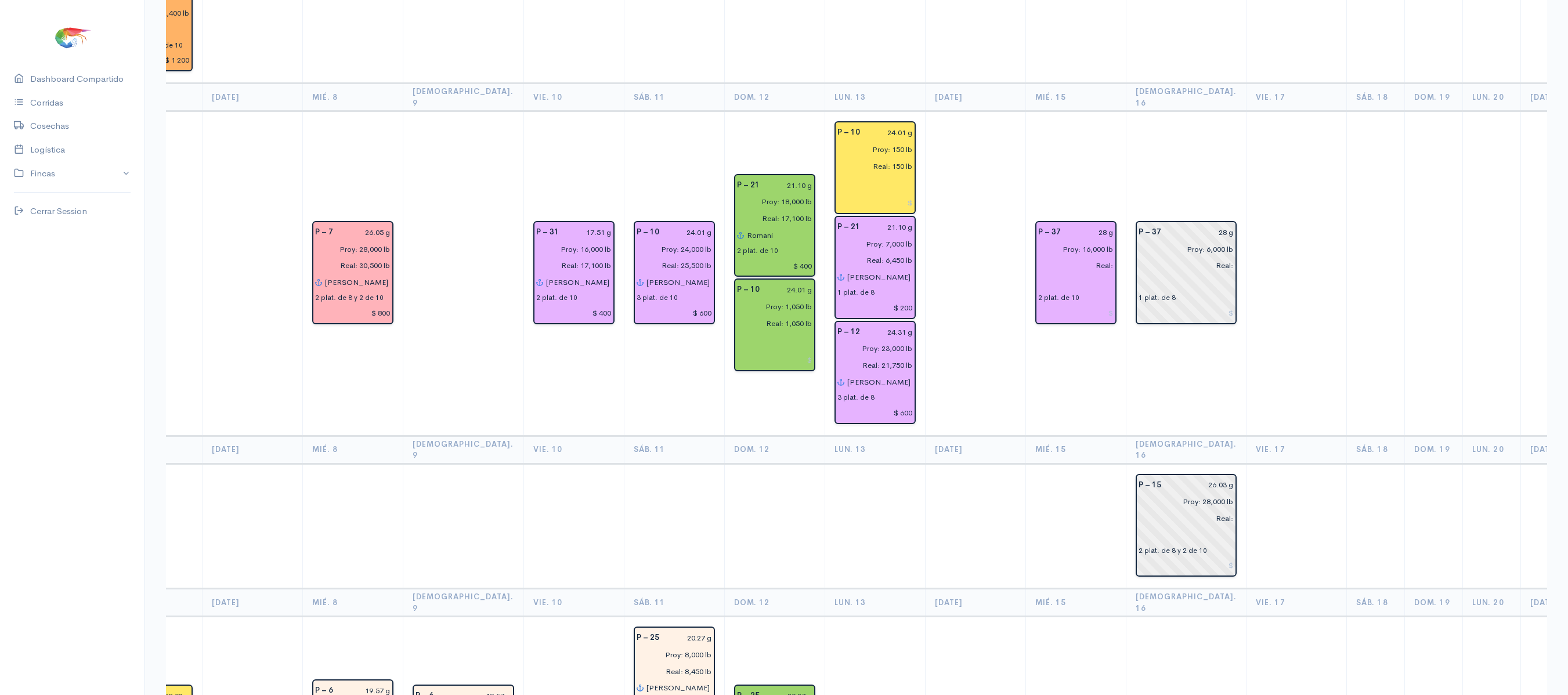
scroll to position [2560, 0]
click at [1068, 225] on input "28 g" at bounding box center [1091, 233] width 46 height 17
type input "29.01 g"
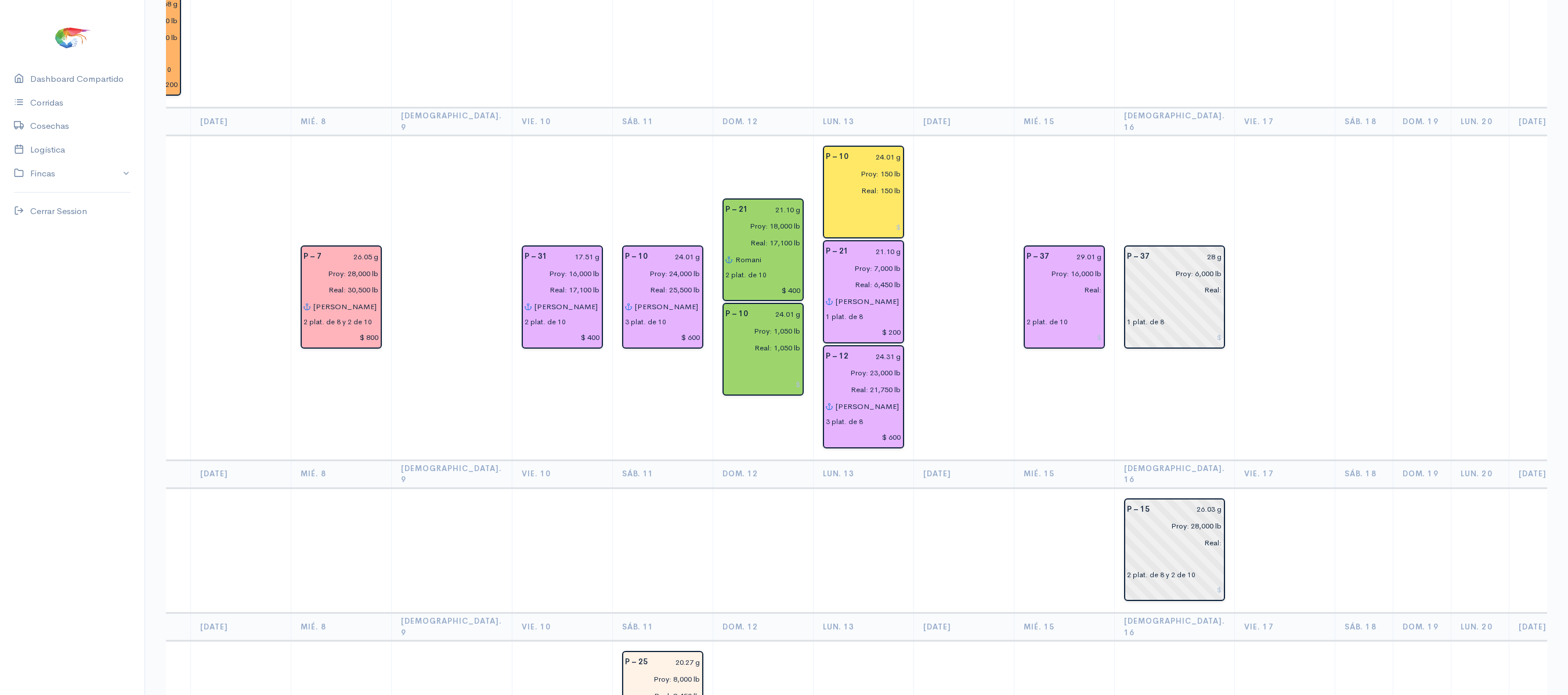
scroll to position [2538, 0]
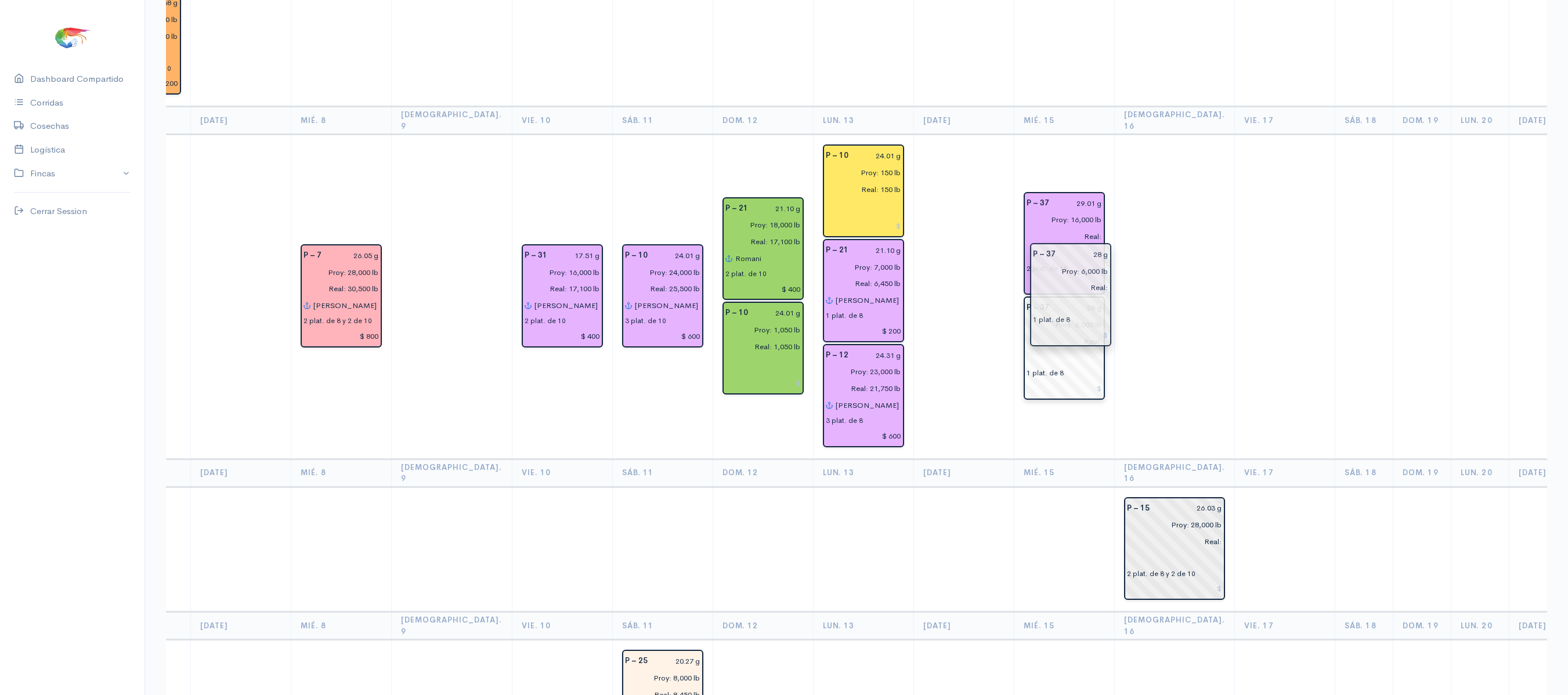
drag, startPoint x: 1107, startPoint y: 182, endPoint x: 1053, endPoint y: 276, distance: 108.4
click at [1119, 240] on td at bounding box center [1174, 297] width 121 height 324
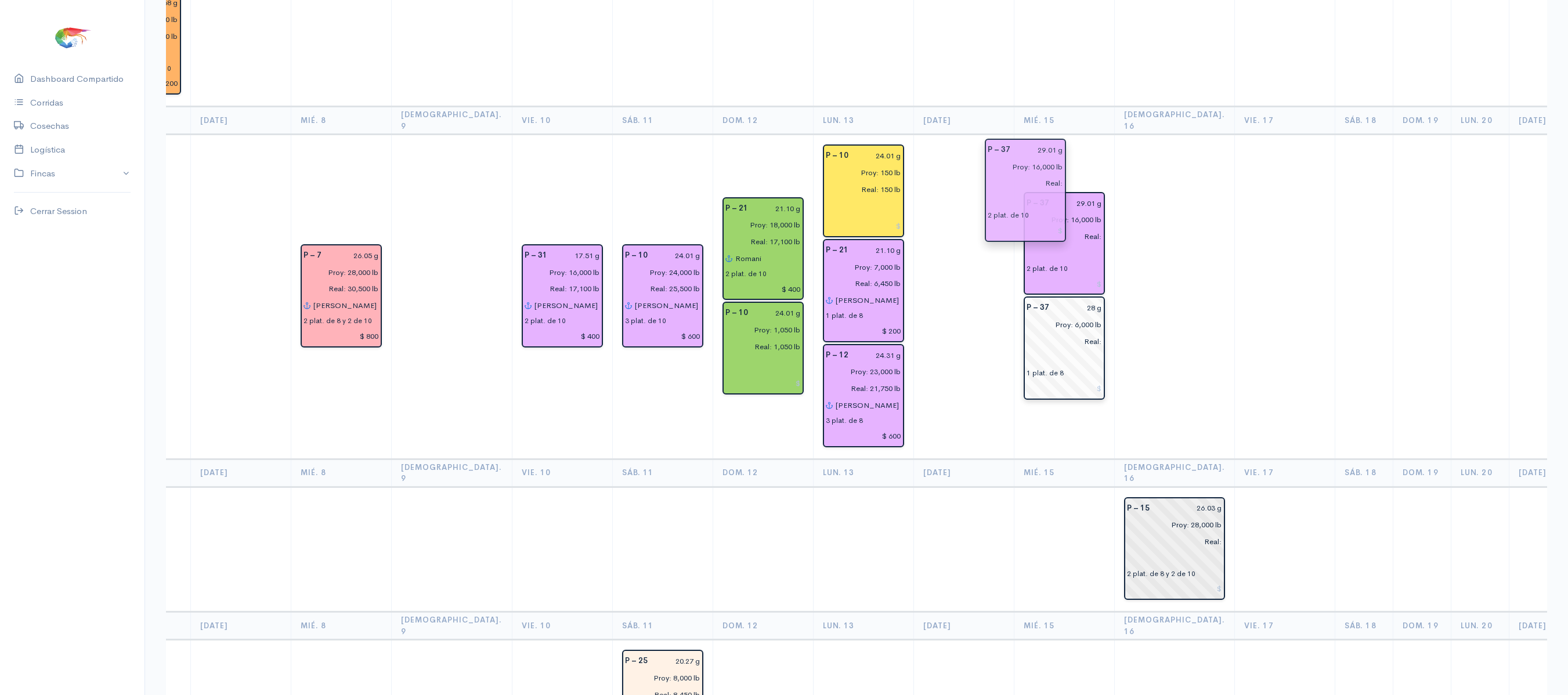
drag, startPoint x: 1001, startPoint y: 143, endPoint x: 1004, endPoint y: 198, distance: 55.1
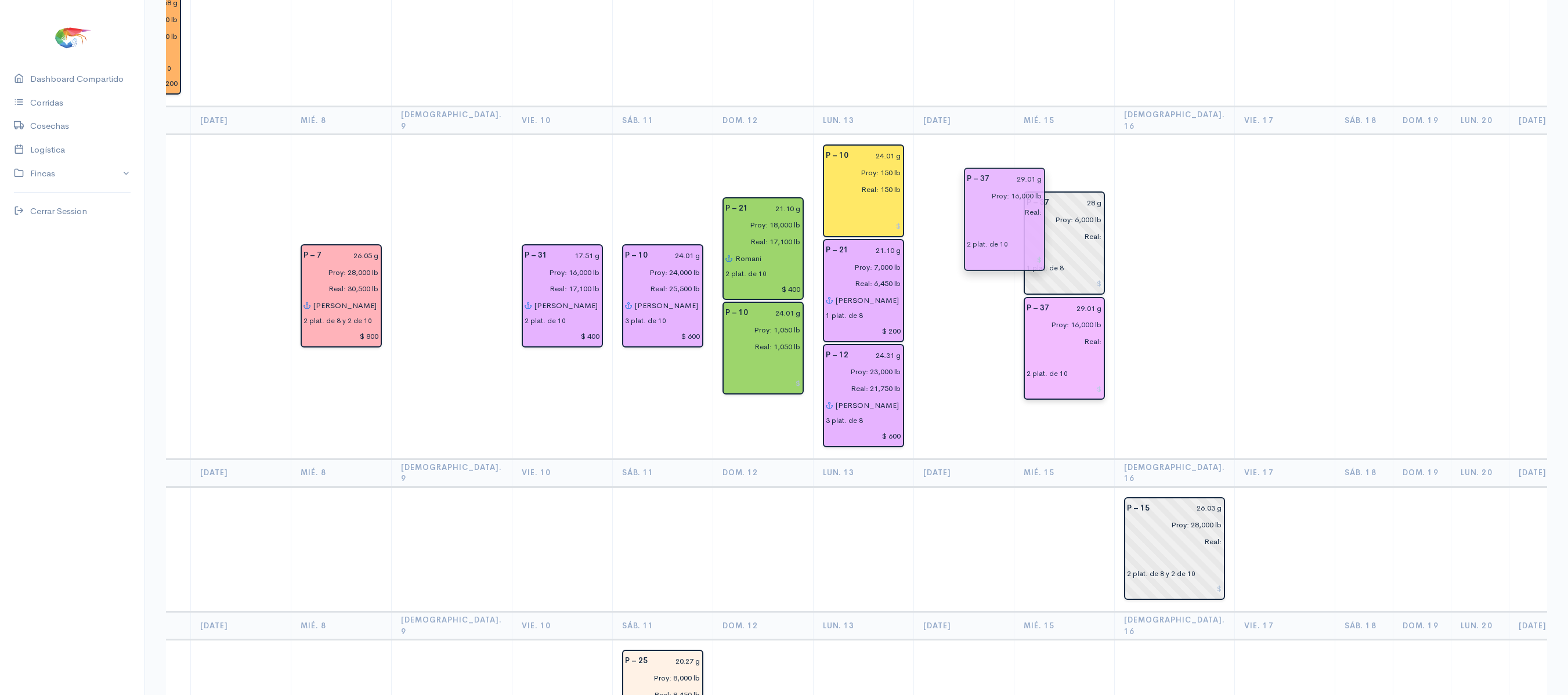
drag, startPoint x: 1024, startPoint y: 143, endPoint x: 1027, endPoint y: 240, distance: 97.0
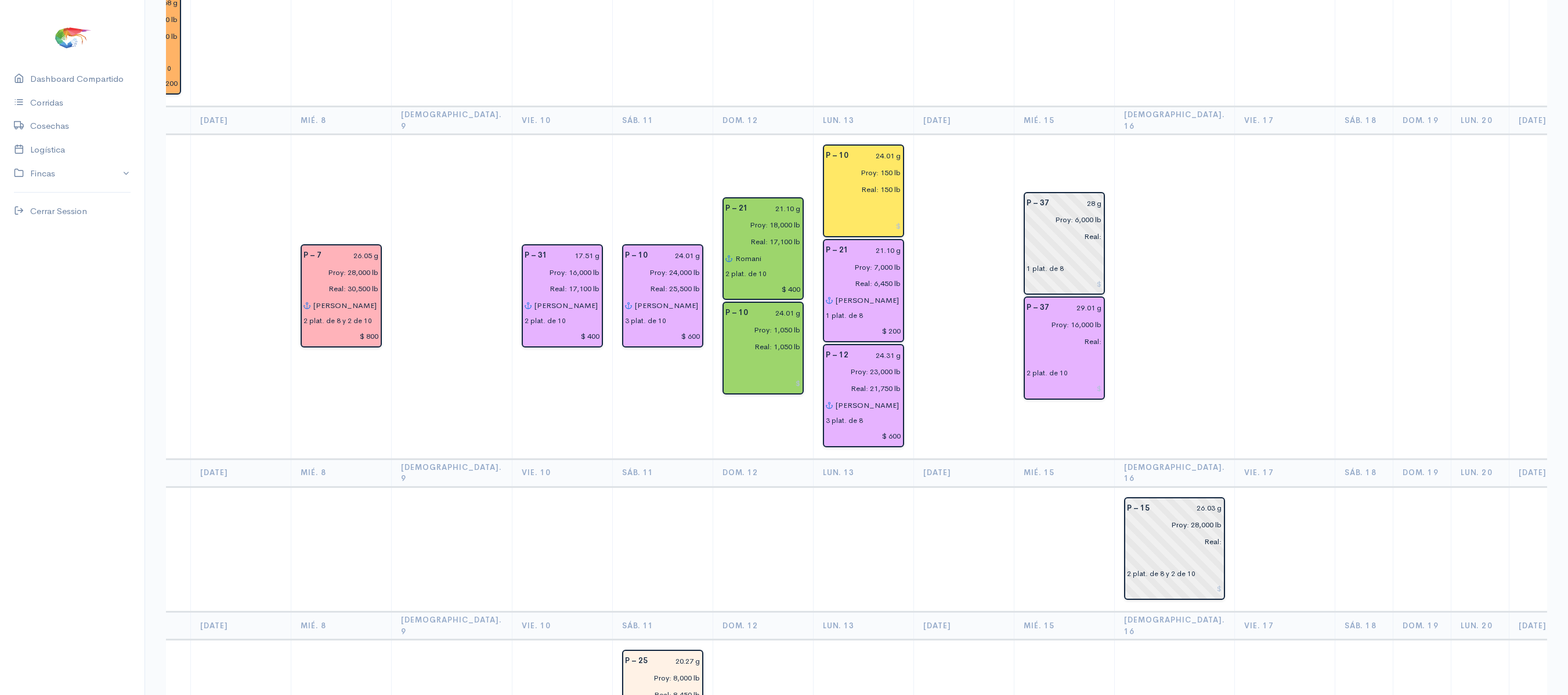
click at [1114, 193] on td at bounding box center [1174, 297] width 121 height 324
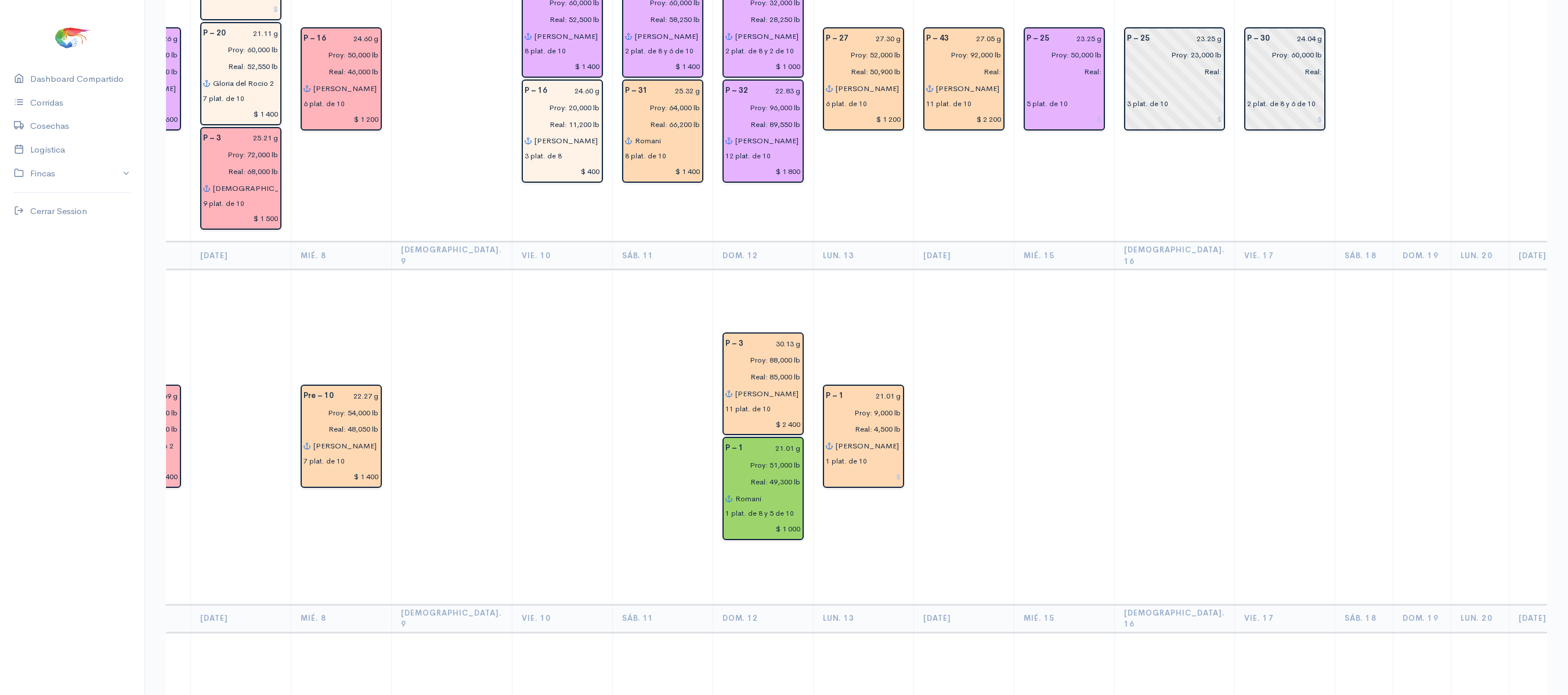
scroll to position [0, 0]
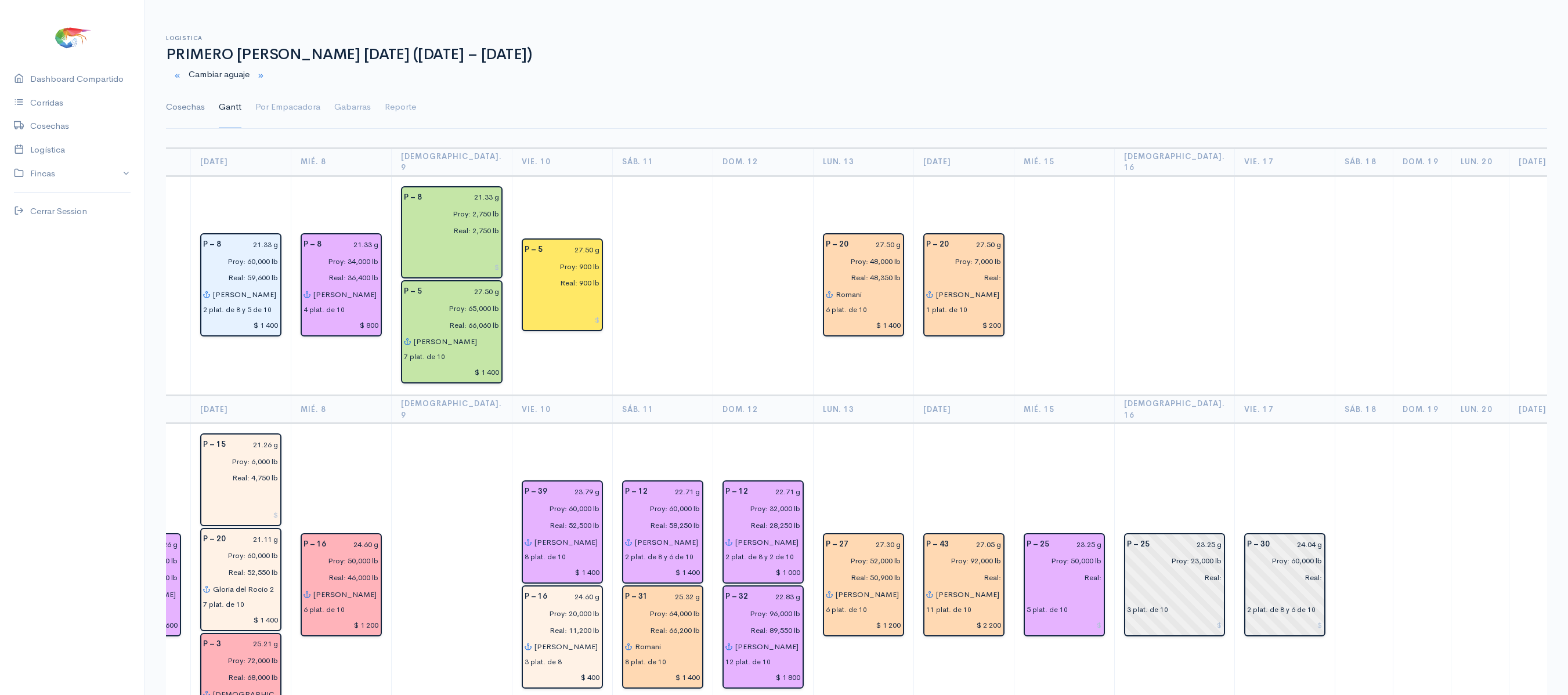
click at [194, 114] on link "Cosechas" at bounding box center [185, 107] width 39 height 42
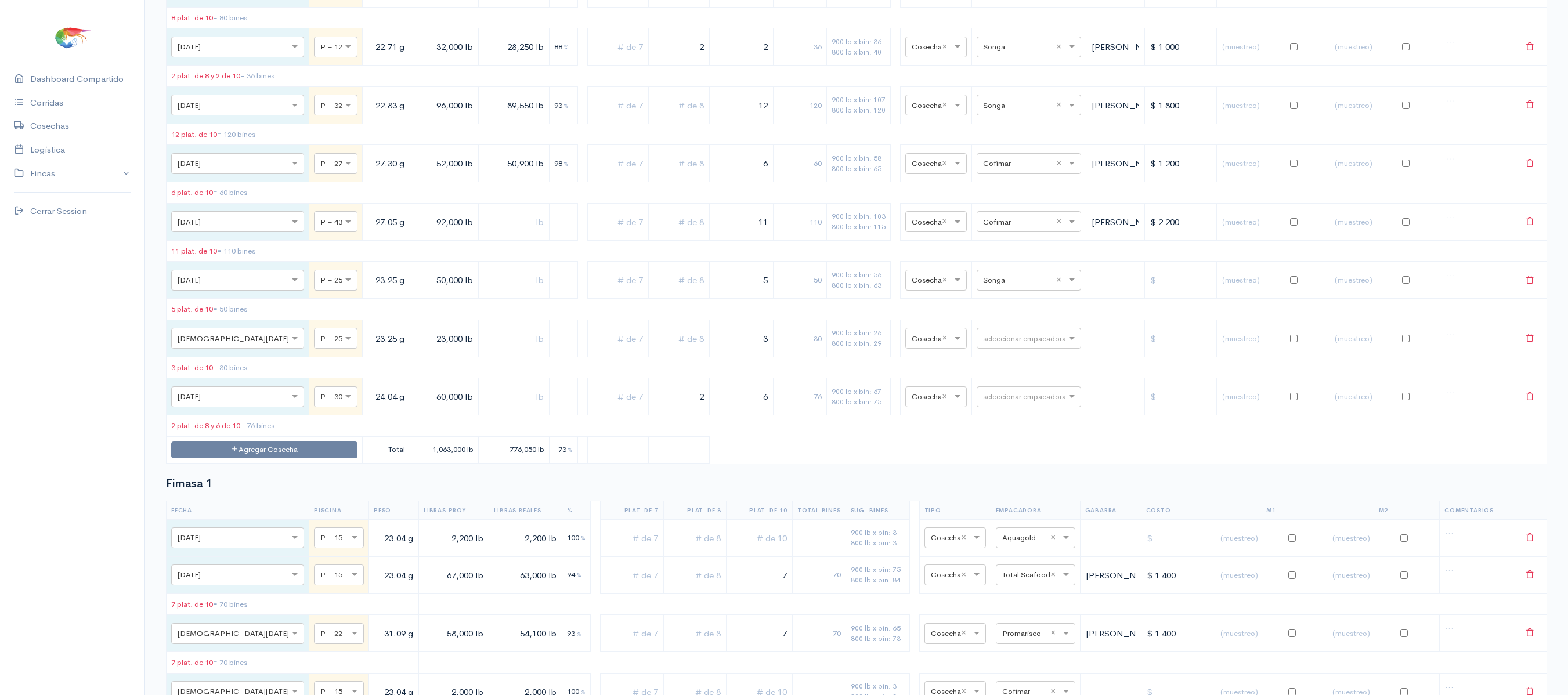
scroll to position [1793, 0]
drag, startPoint x: 737, startPoint y: 364, endPoint x: 841, endPoint y: 356, distance: 104.3
click at [841, 297] on tr "× [DATE] × P – 25 23.25 g 50,000 lb 5 50 900 lb x bin: 56 800 lb x bin: 63 × Co…" at bounding box center [857, 279] width 1381 height 37
type input "6"
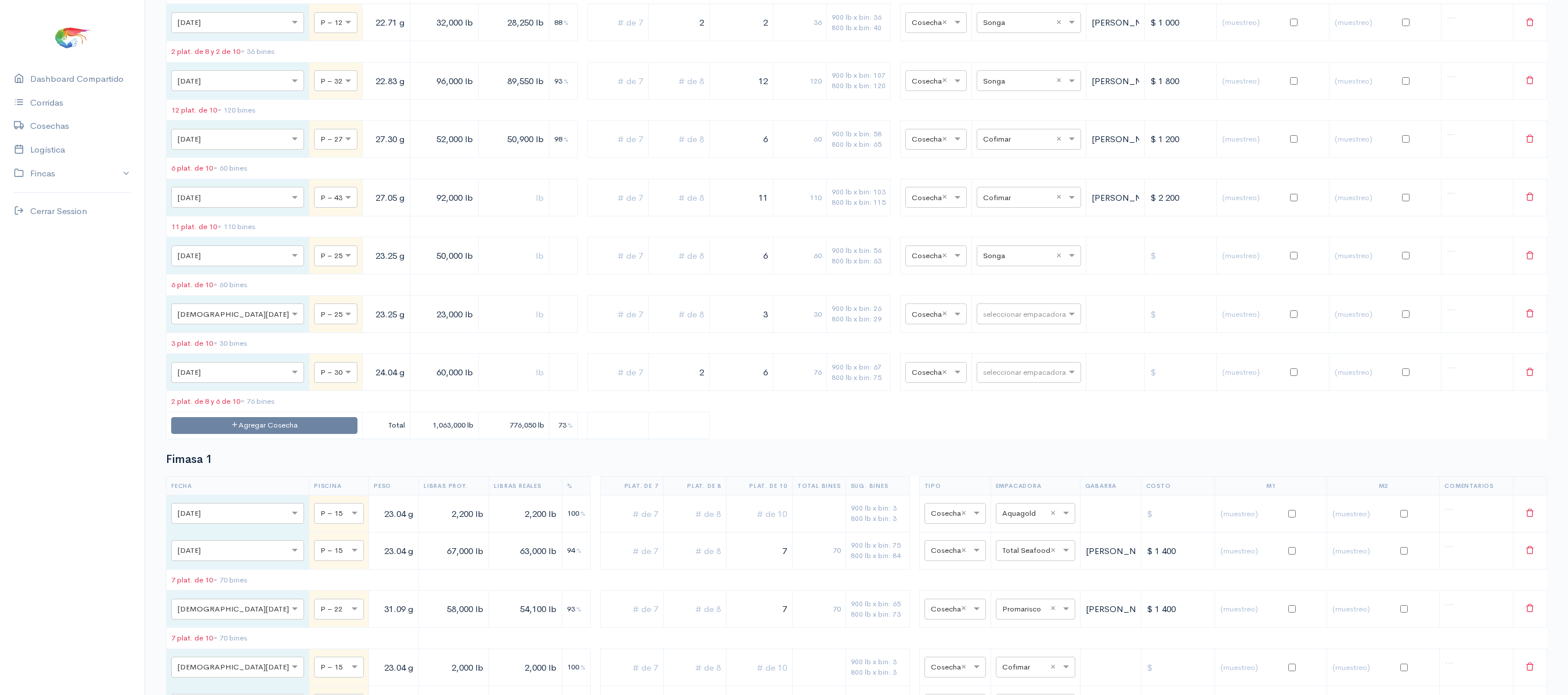
scroll to position [1823, 0]
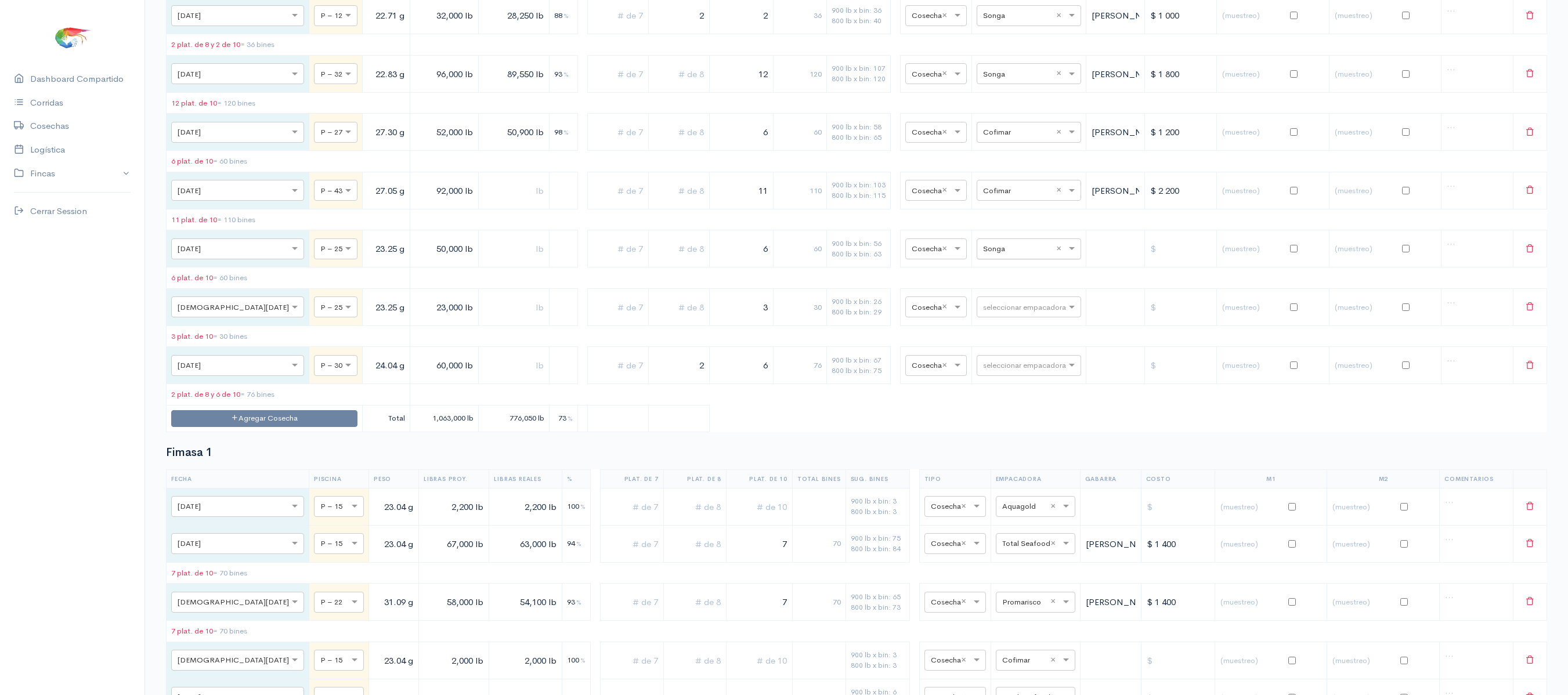
click at [993, 255] on input "text" at bounding box center [1018, 248] width 71 height 13
type input "c"
type input "pro"
click at [1009, 395] on span "Promarosa" at bounding box center [992, 393] width 42 height 11
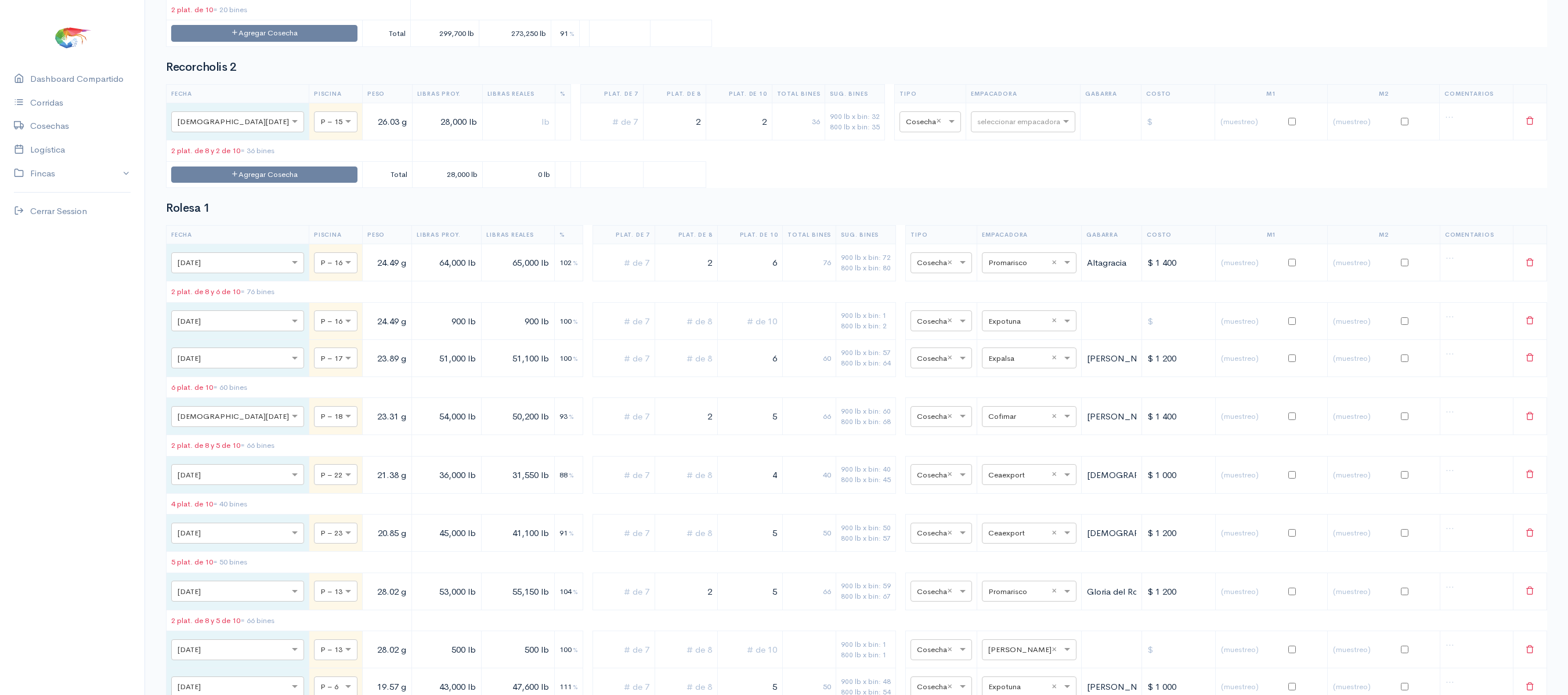
scroll to position [7812, 0]
type input "t"
click at [1021, 362] on span "Total Seafood" at bounding box center [998, 361] width 55 height 11
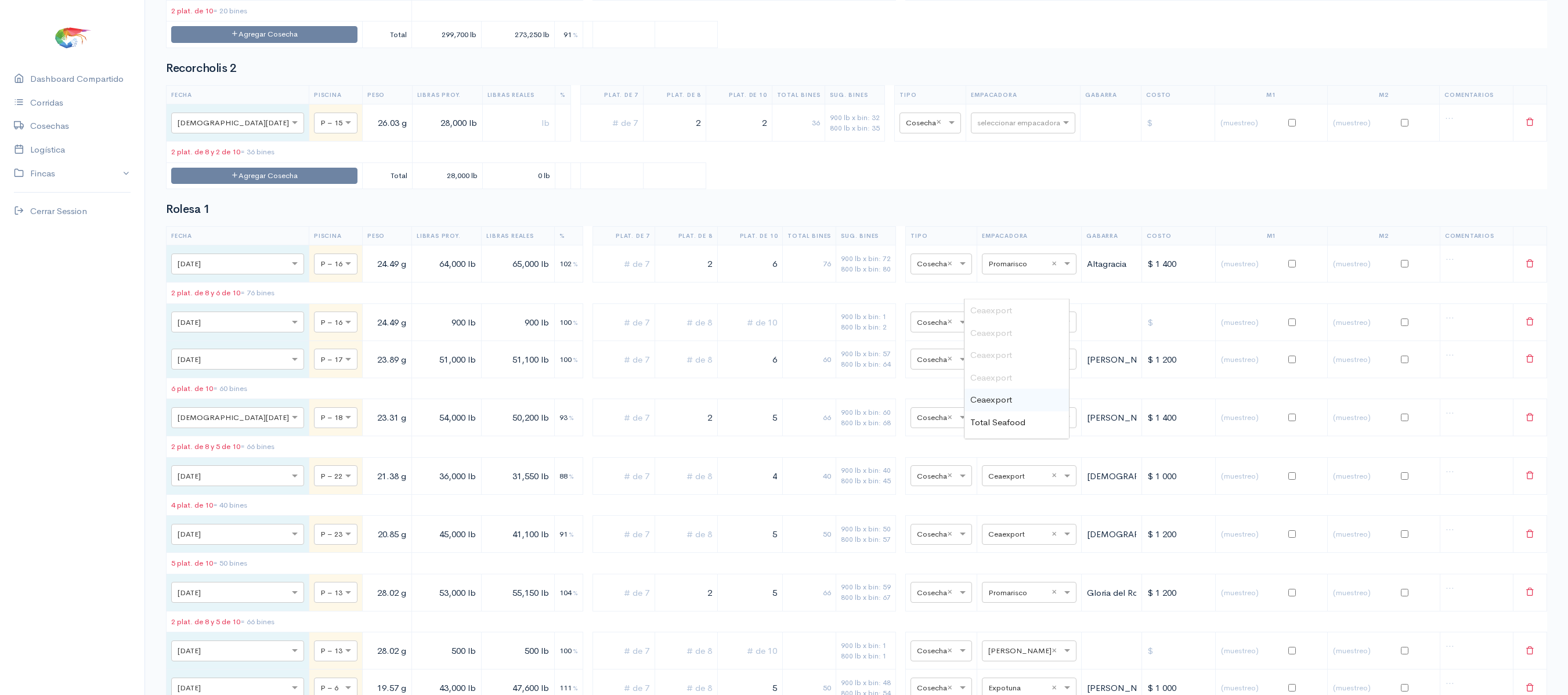
type input "to"
click at [1017, 304] on div "Total Seafood" at bounding box center [1017, 310] width 105 height 23
click at [1042, 189] on div "Recorcholis 2 Fecha Piscina Peso Libras Proy. Libras Reales % Plat. de 7 Plat. …" at bounding box center [856, 126] width 1381 height 127
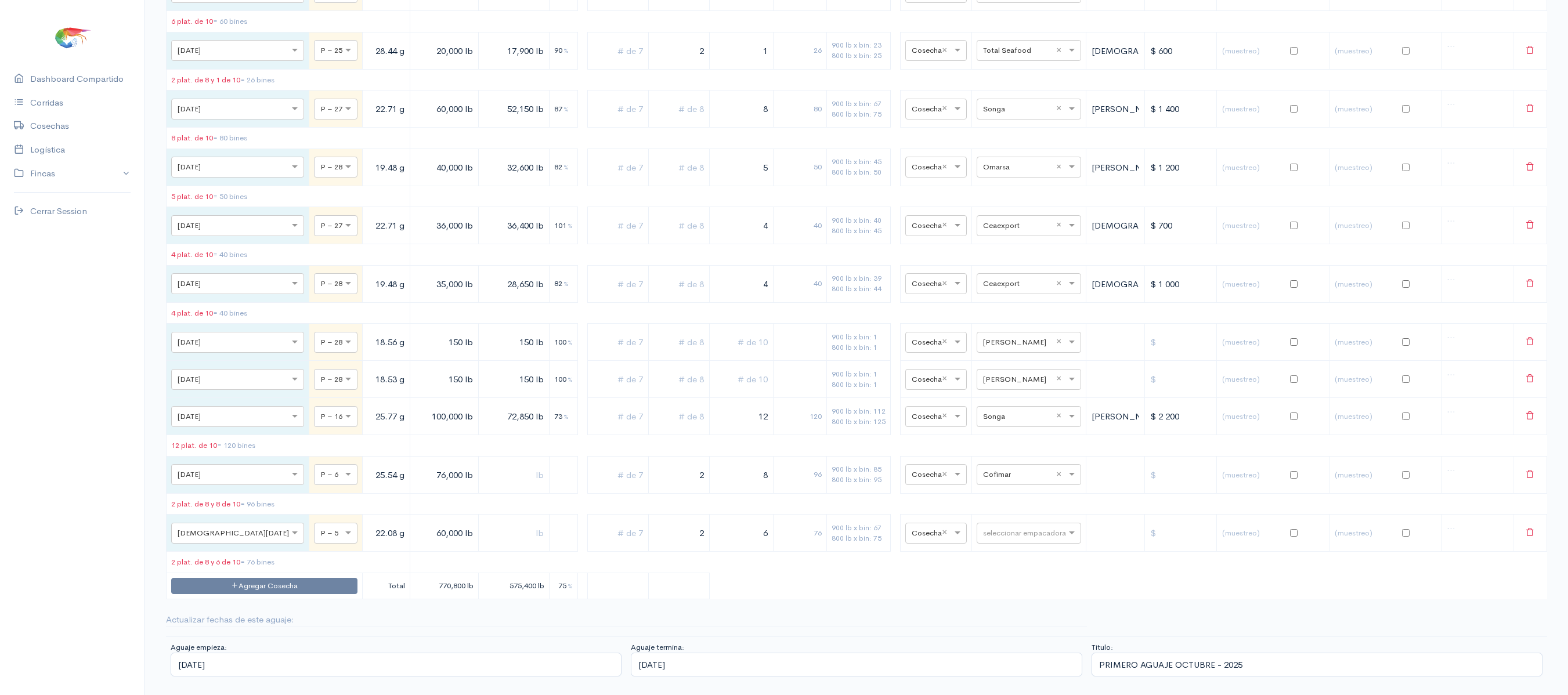
scroll to position [10278, 0]
click at [1009, 456] on td "seleccionar empacadora × Cofimar ×" at bounding box center [1029, 475] width 115 height 37
click at [992, 472] on input "text" at bounding box center [1018, 473] width 71 height 13
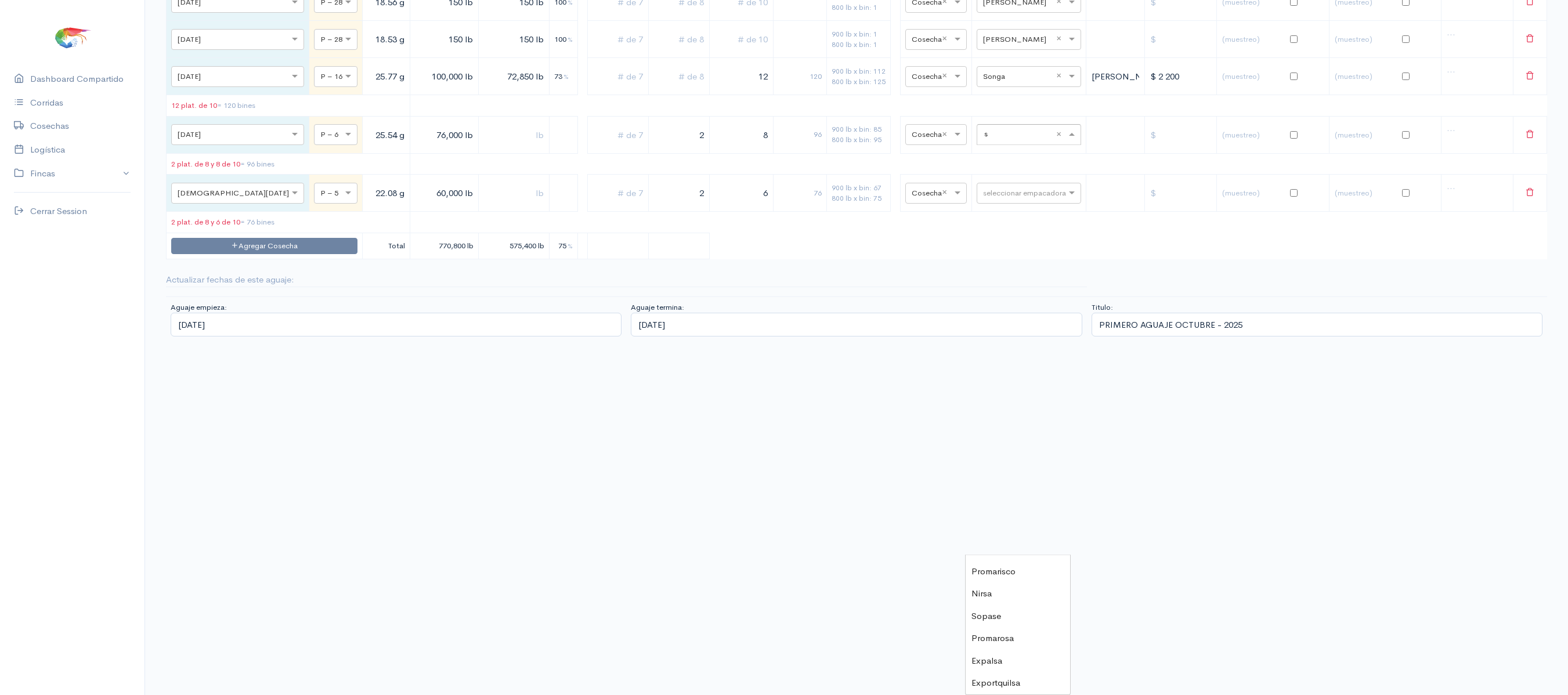
scroll to position [0, 0]
type input "son"
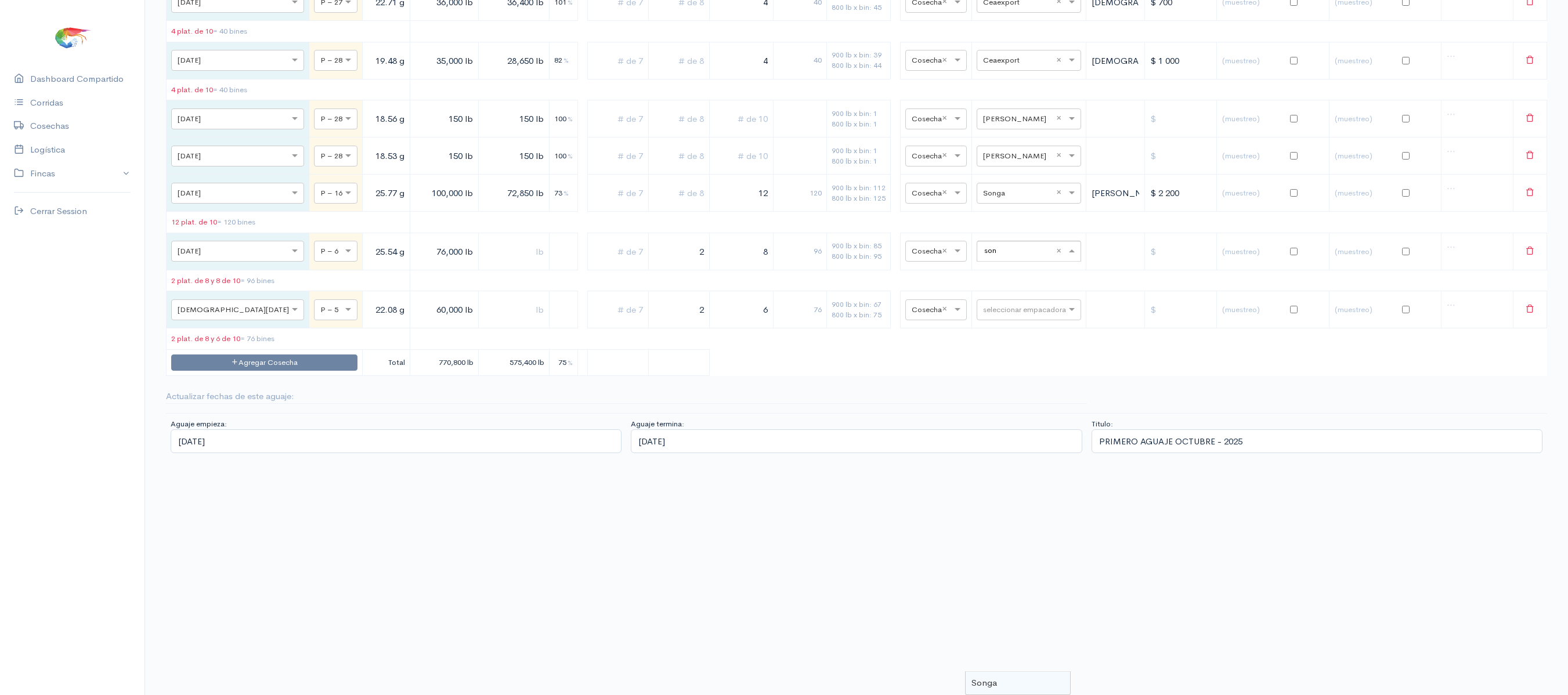
click at [992, 677] on span "Songa" at bounding box center [984, 683] width 25 height 11
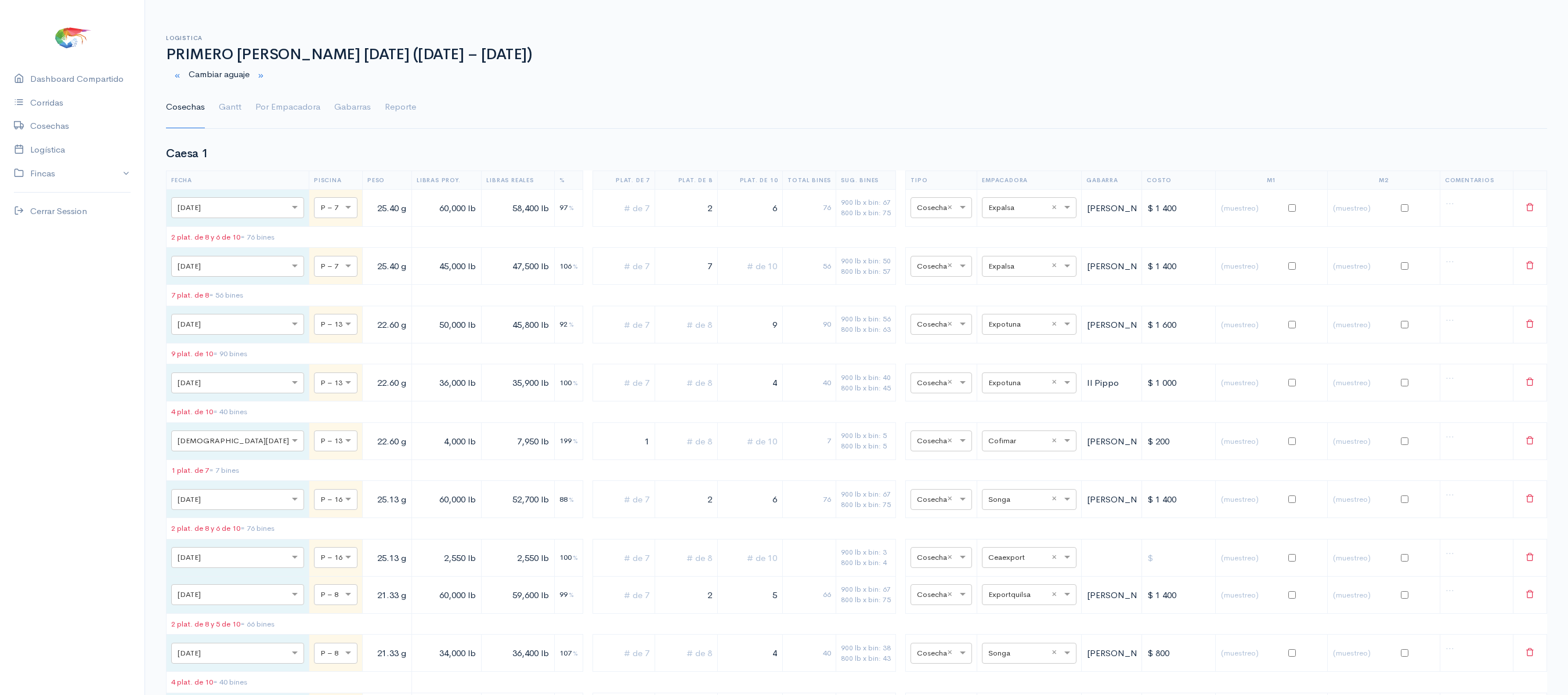
click at [228, 106] on link "Gantt" at bounding box center [230, 107] width 23 height 42
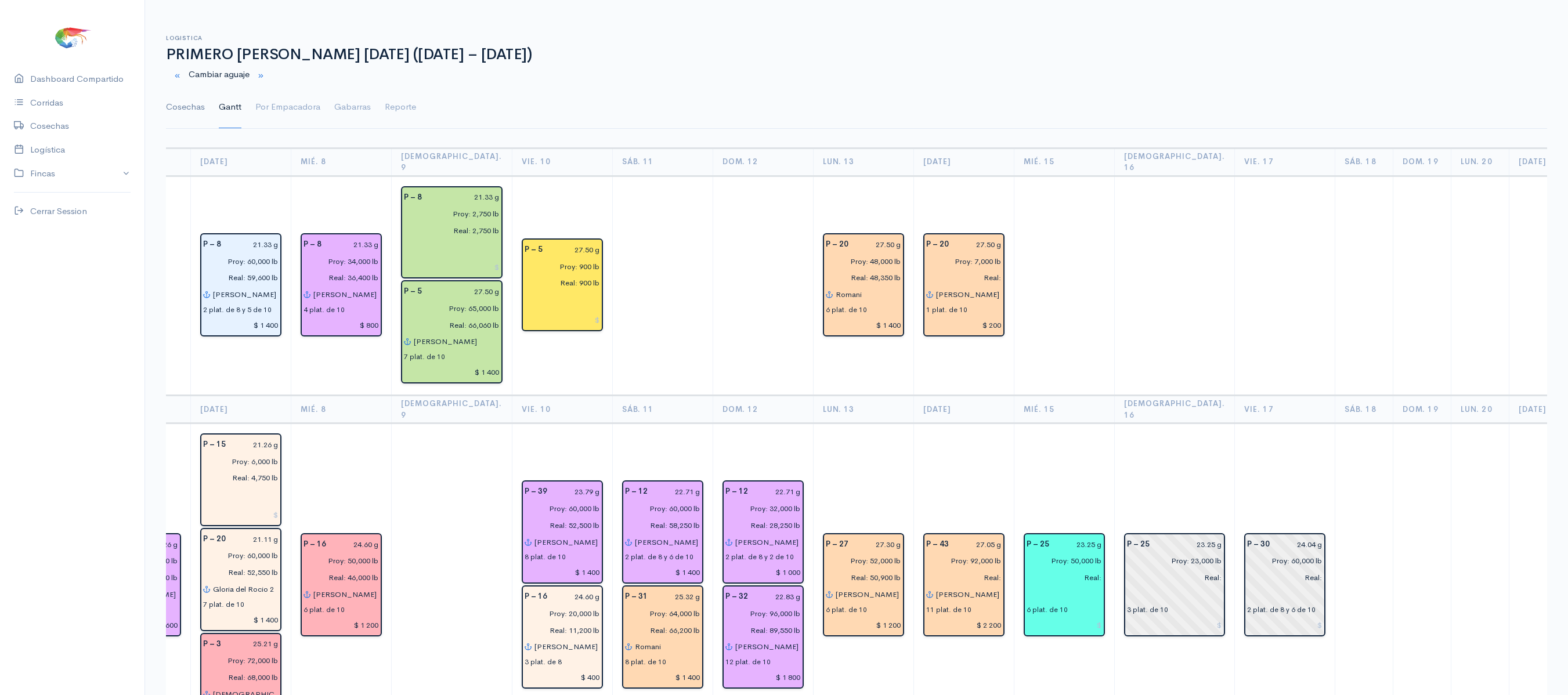
click at [195, 95] on link "Cosechas" at bounding box center [185, 107] width 39 height 42
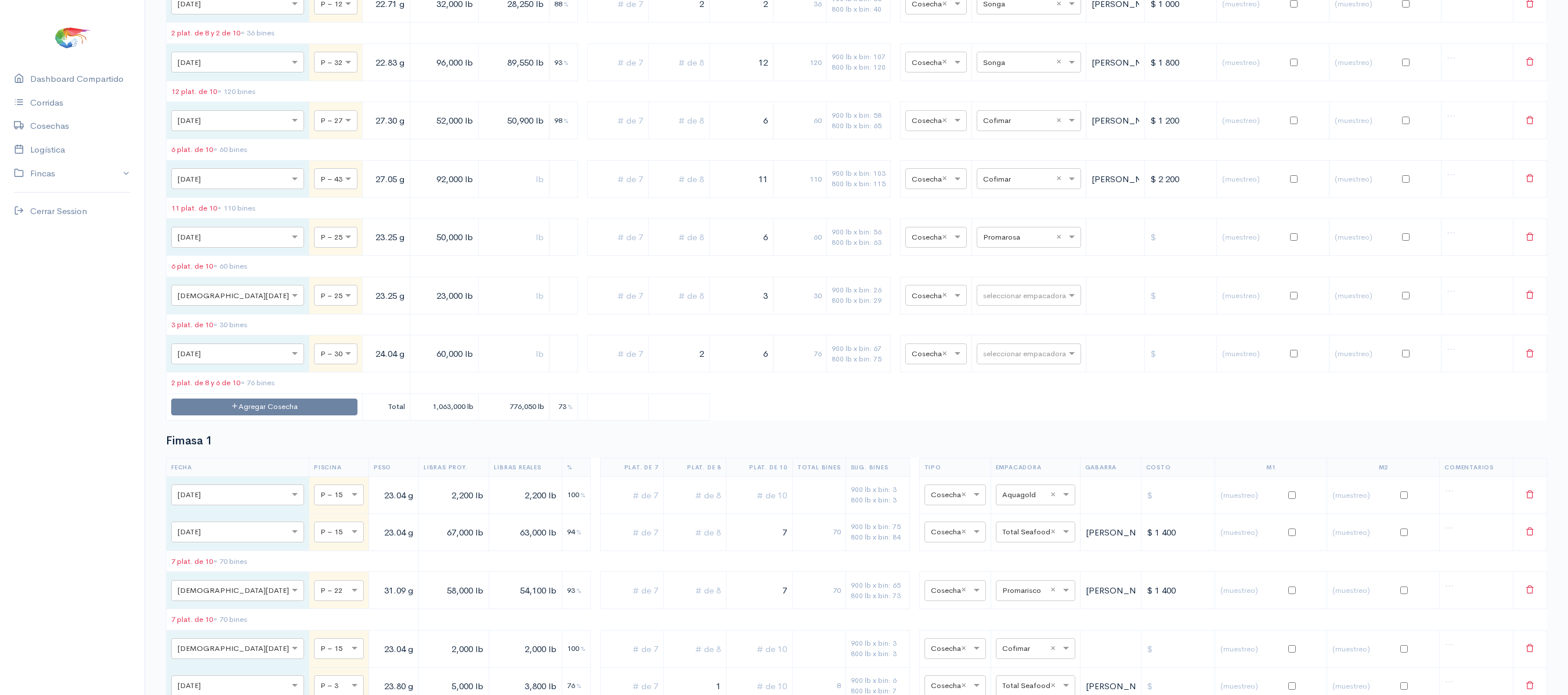
scroll to position [1835, 0]
drag, startPoint x: 739, startPoint y: 324, endPoint x: 808, endPoint y: 325, distance: 69.0
click at [808, 255] on tr "× [DATE] × P – 25 23.25 g 50,000 lb 6 60 900 lb x bin: 56 800 lb x bin: 63 × Co…" at bounding box center [857, 236] width 1381 height 37
type input "4"
click at [415, 307] on input "23,000 lb" at bounding box center [444, 294] width 59 height 24
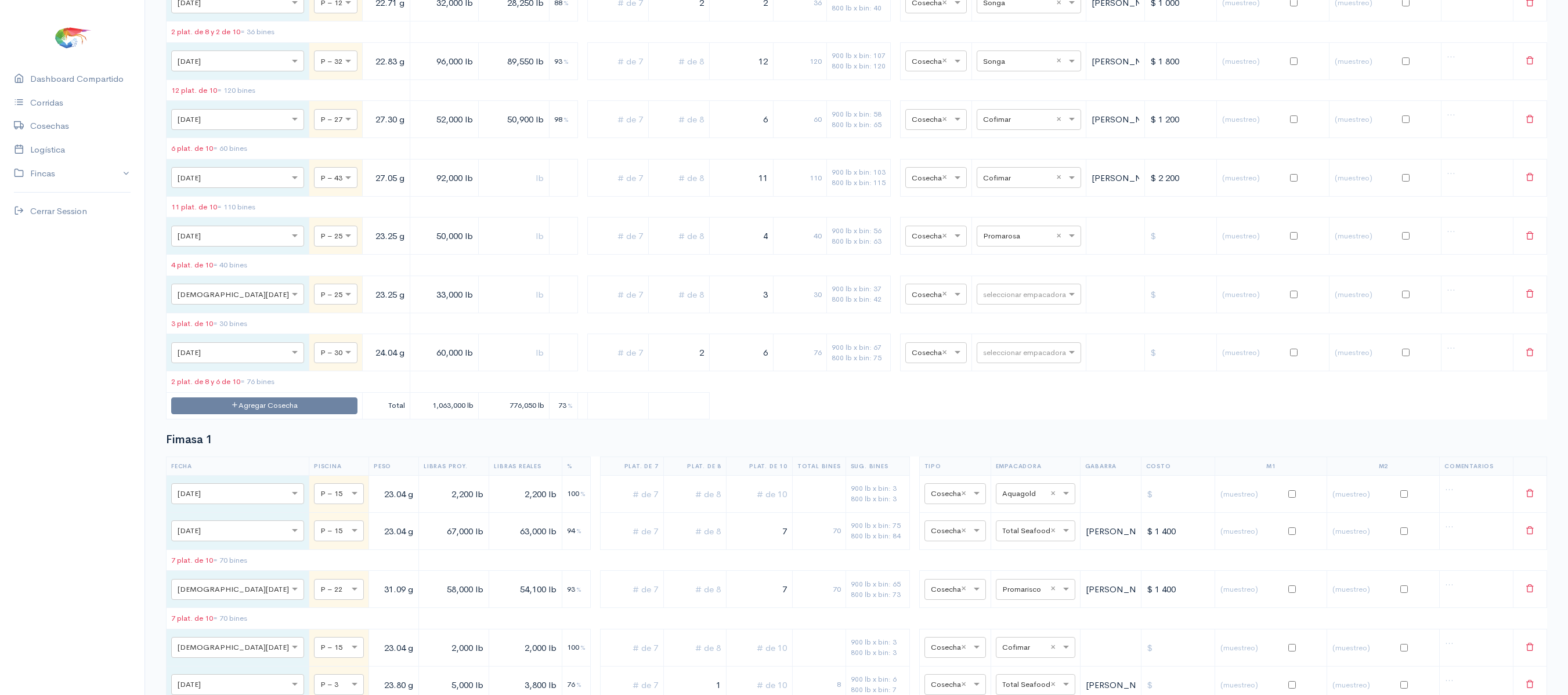
type input "33,000 lb"
drag, startPoint x: 389, startPoint y: 323, endPoint x: 398, endPoint y: 319, distance: 9.8
click at [415, 248] on input "50,000 lb" at bounding box center [444, 236] width 59 height 24
type input "40,000 lb"
drag, startPoint x: 744, startPoint y: 375, endPoint x: 791, endPoint y: 368, distance: 47.5
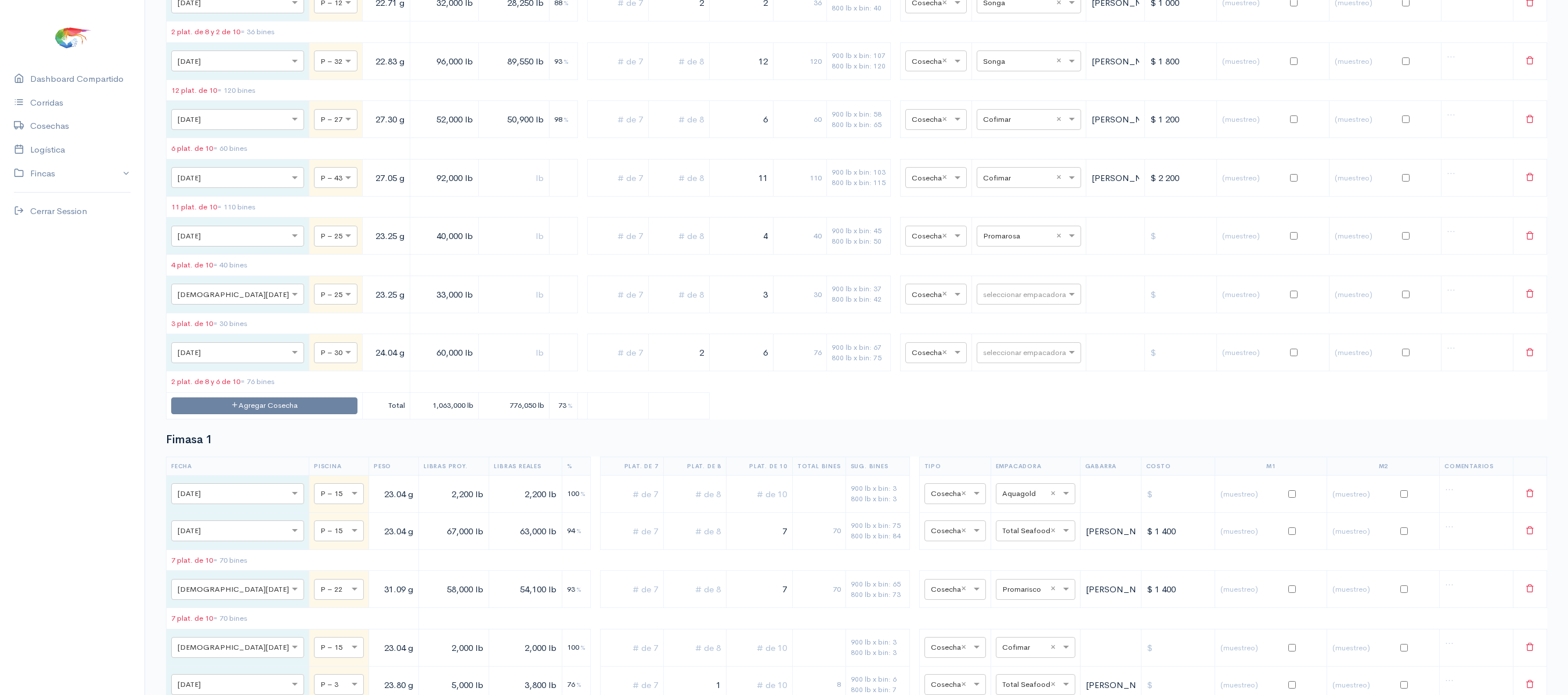
click at [791, 313] on tr "× [DATE] × P – 25 23.25 g 33,000 lb 3 30 900 lb x bin: 37 800 lb x bin: 42 × Co…" at bounding box center [857, 294] width 1381 height 37
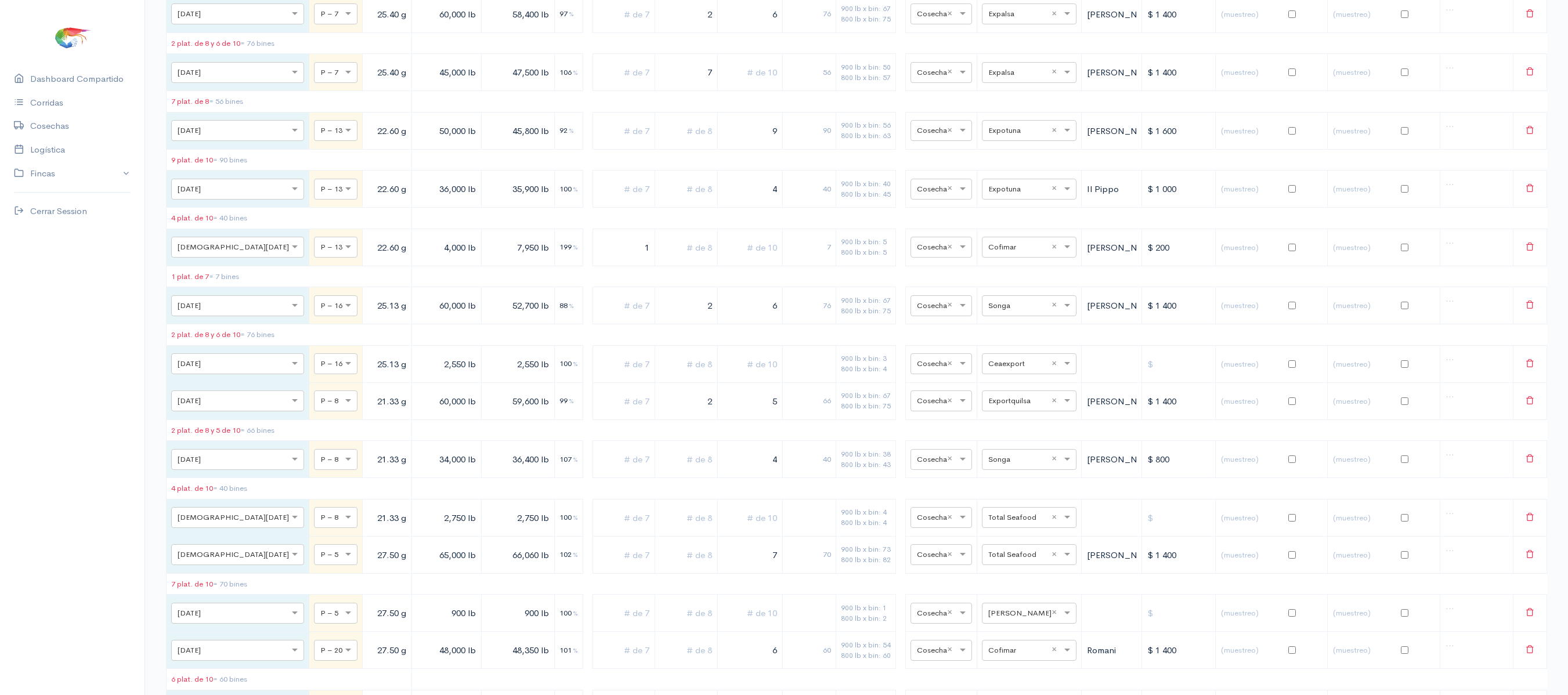
scroll to position [0, 0]
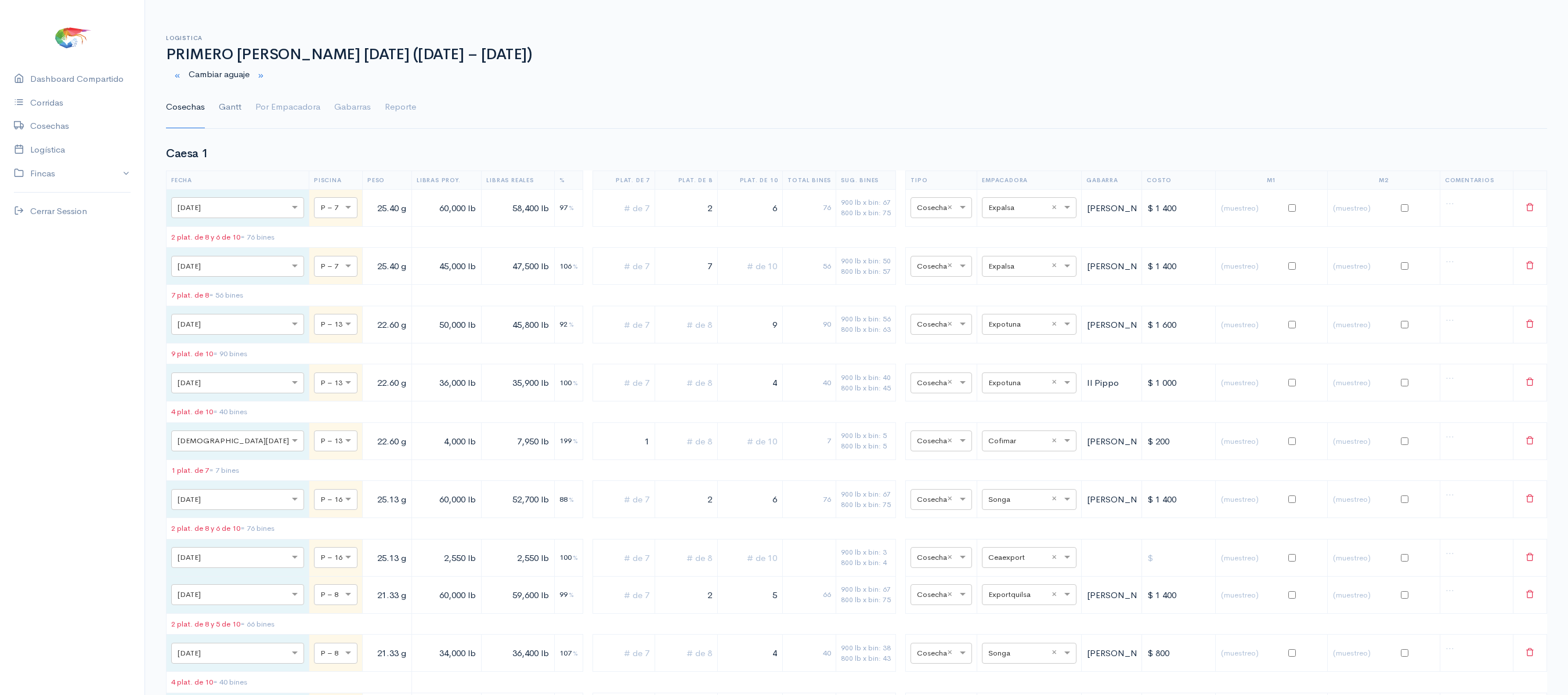
click at [239, 101] on link "Gantt" at bounding box center [230, 107] width 23 height 42
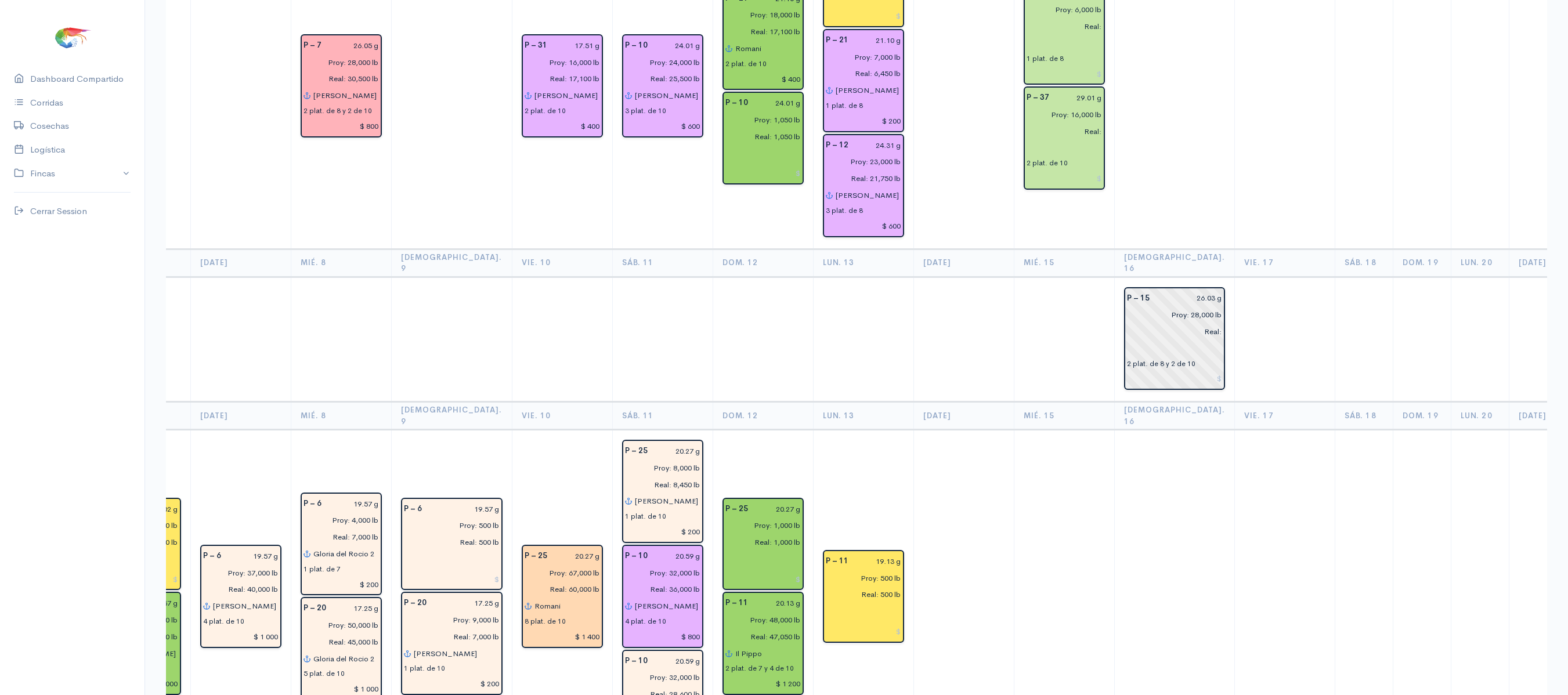
scroll to position [3423, 0]
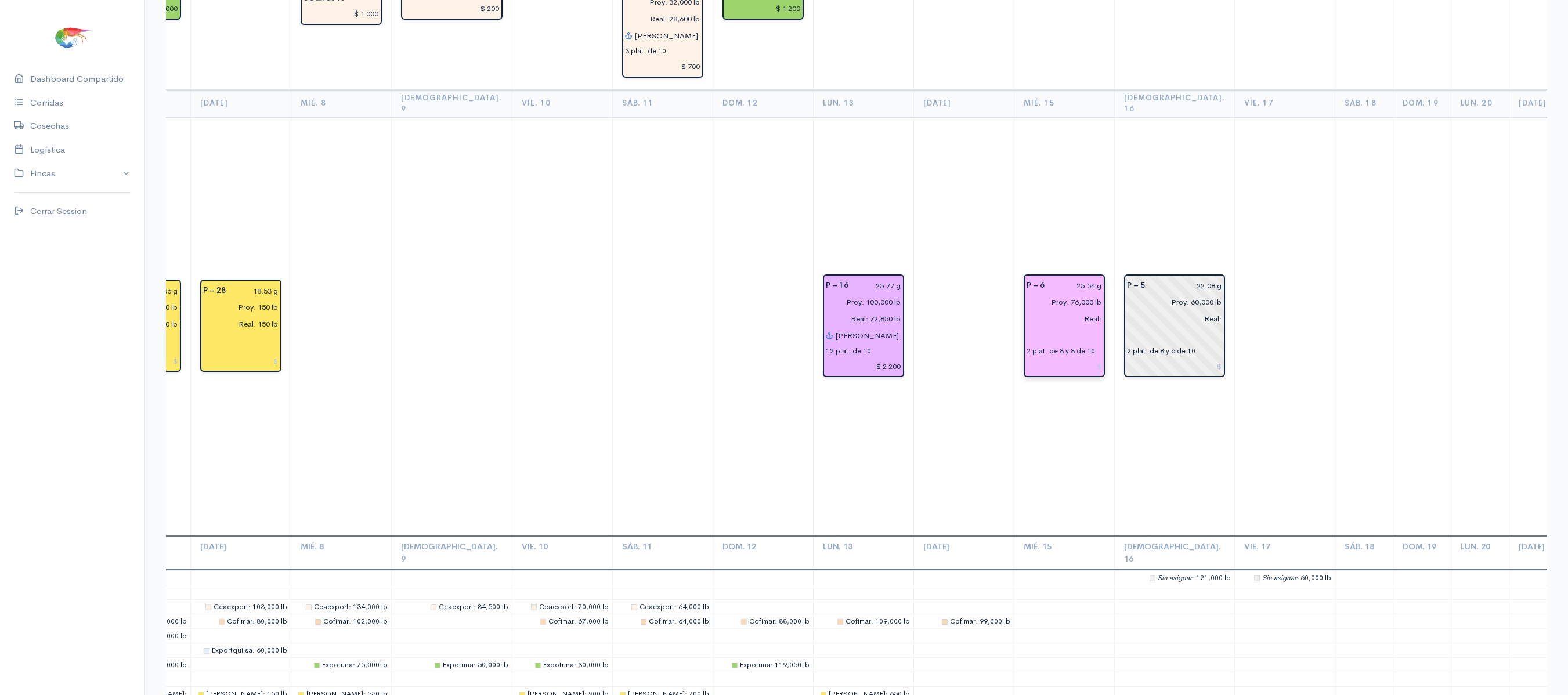
click at [1034, 294] on input "Proy: 76,000 lb" at bounding box center [1061, 302] width 83 height 17
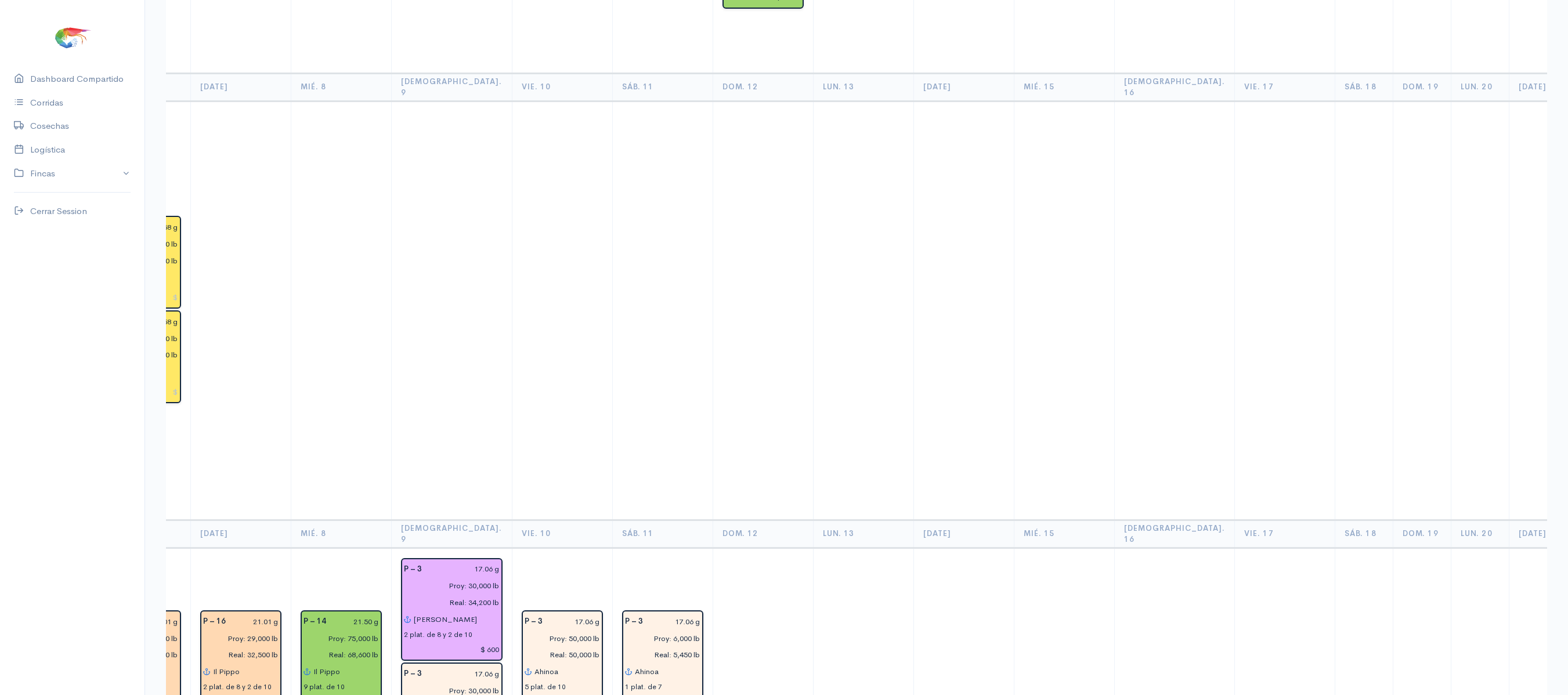
scroll to position [0, 0]
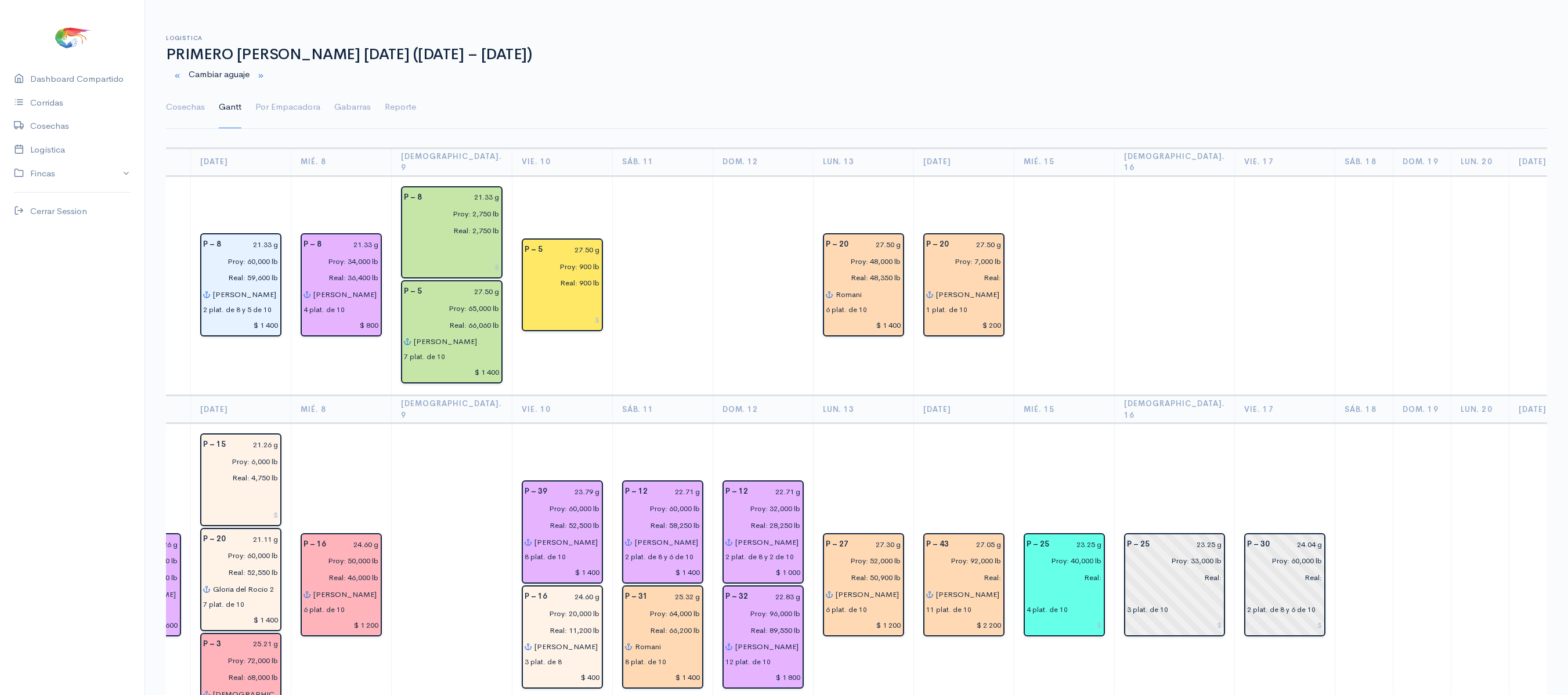
type input "Proy: 70,000 lb"
click at [180, 108] on link "Cosechas" at bounding box center [185, 107] width 39 height 42
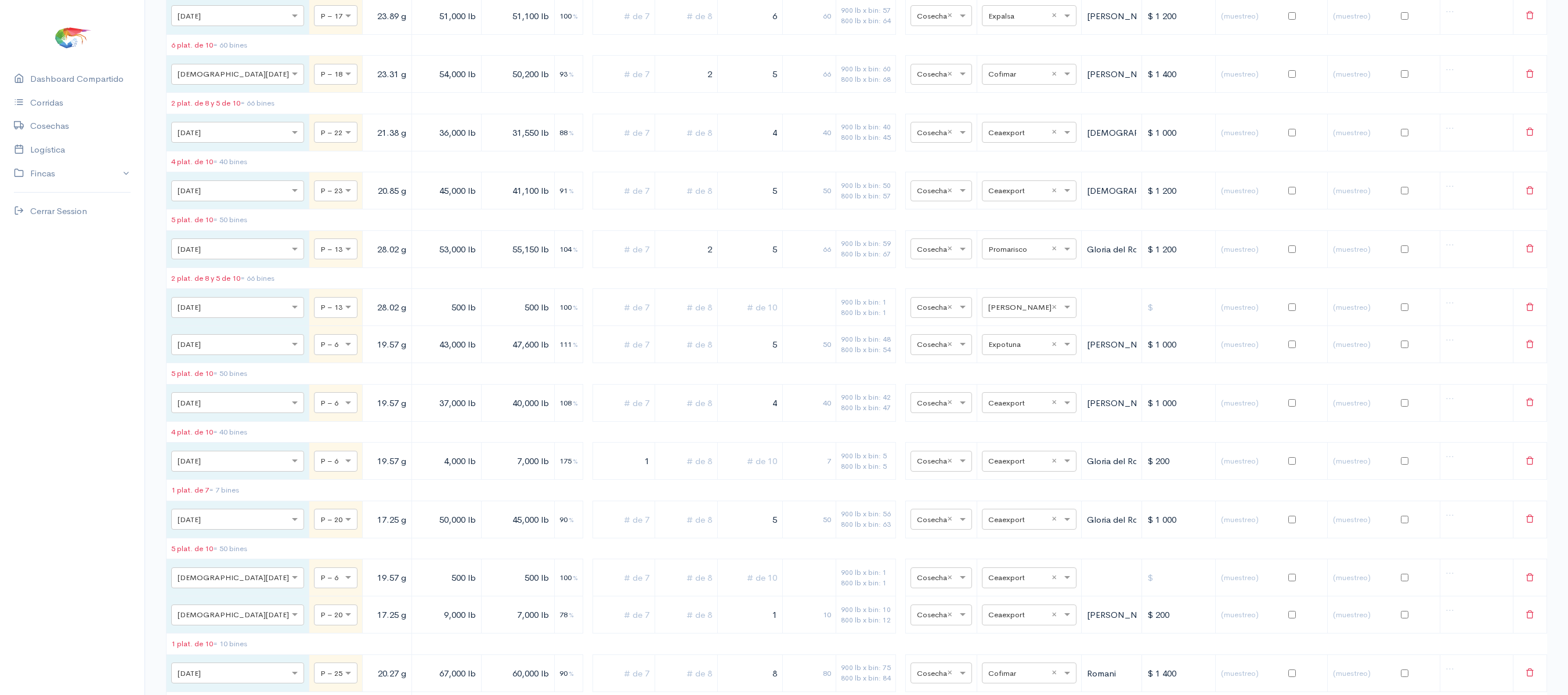
scroll to position [10280, 0]
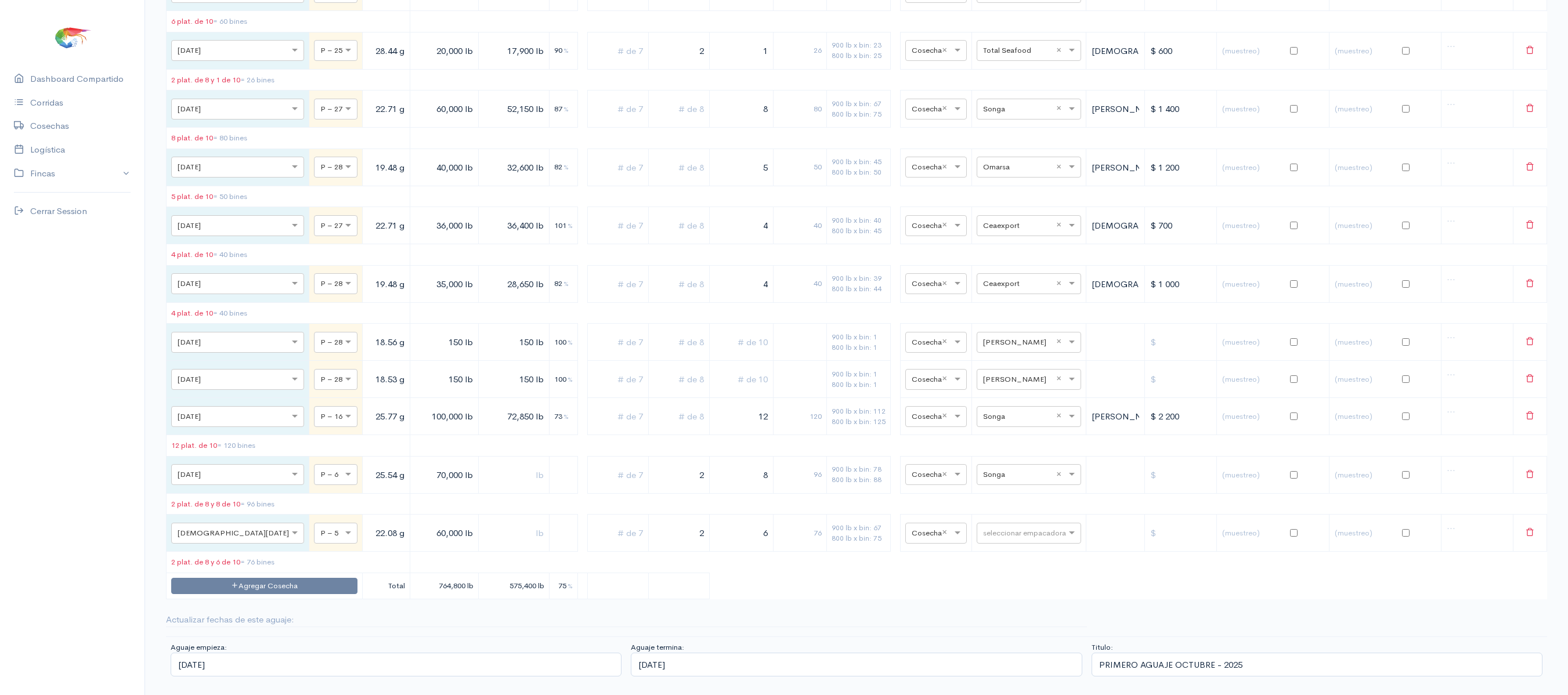
drag, startPoint x: 672, startPoint y: 459, endPoint x: 778, endPoint y: 452, distance: 106.2
click at [778, 456] on tr "× [DATE] × P – 6 25.54 g 70,000 lb 2 8 96 900 lb x bin: 78 800 lb x bin: 88 × C…" at bounding box center [857, 475] width 1381 height 37
type input "1"
click at [785, 456] on td "88" at bounding box center [800, 475] width 54 height 37
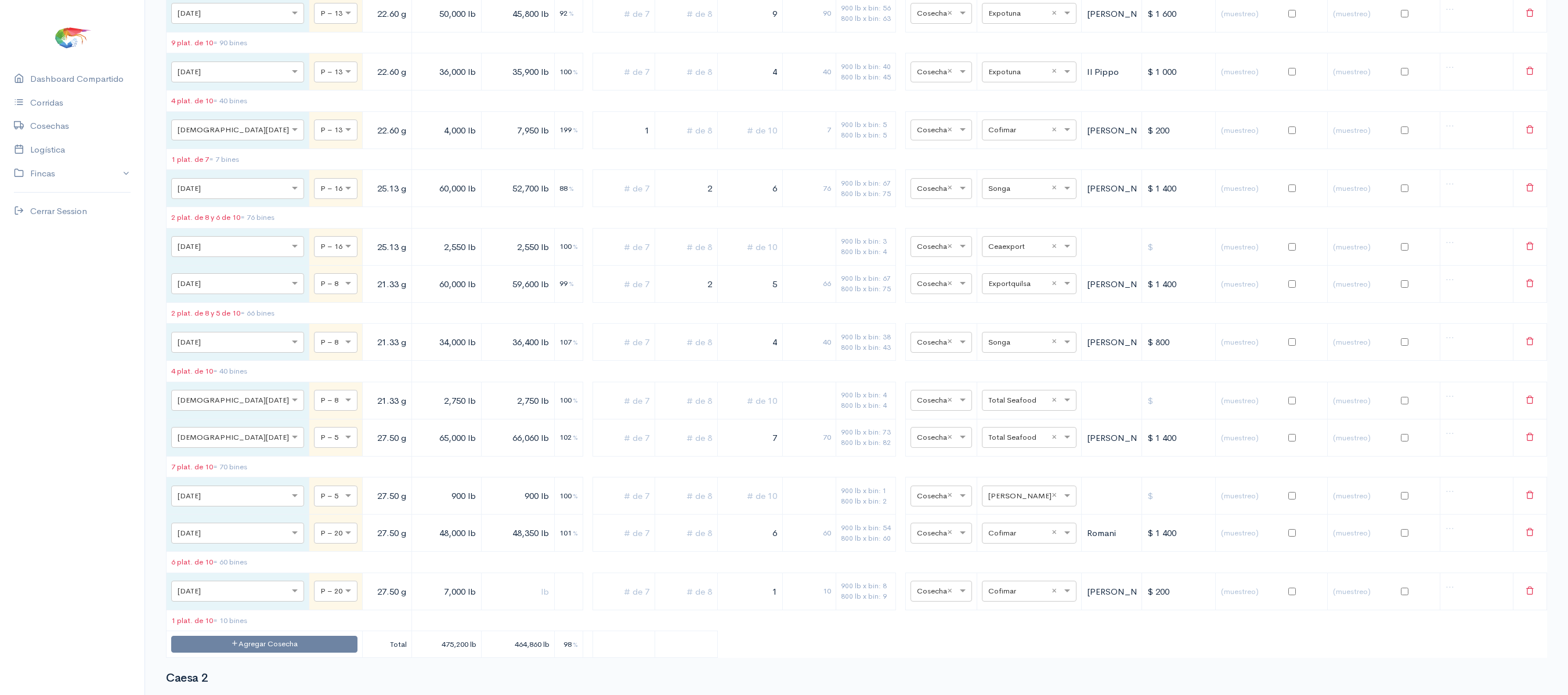
scroll to position [0, 0]
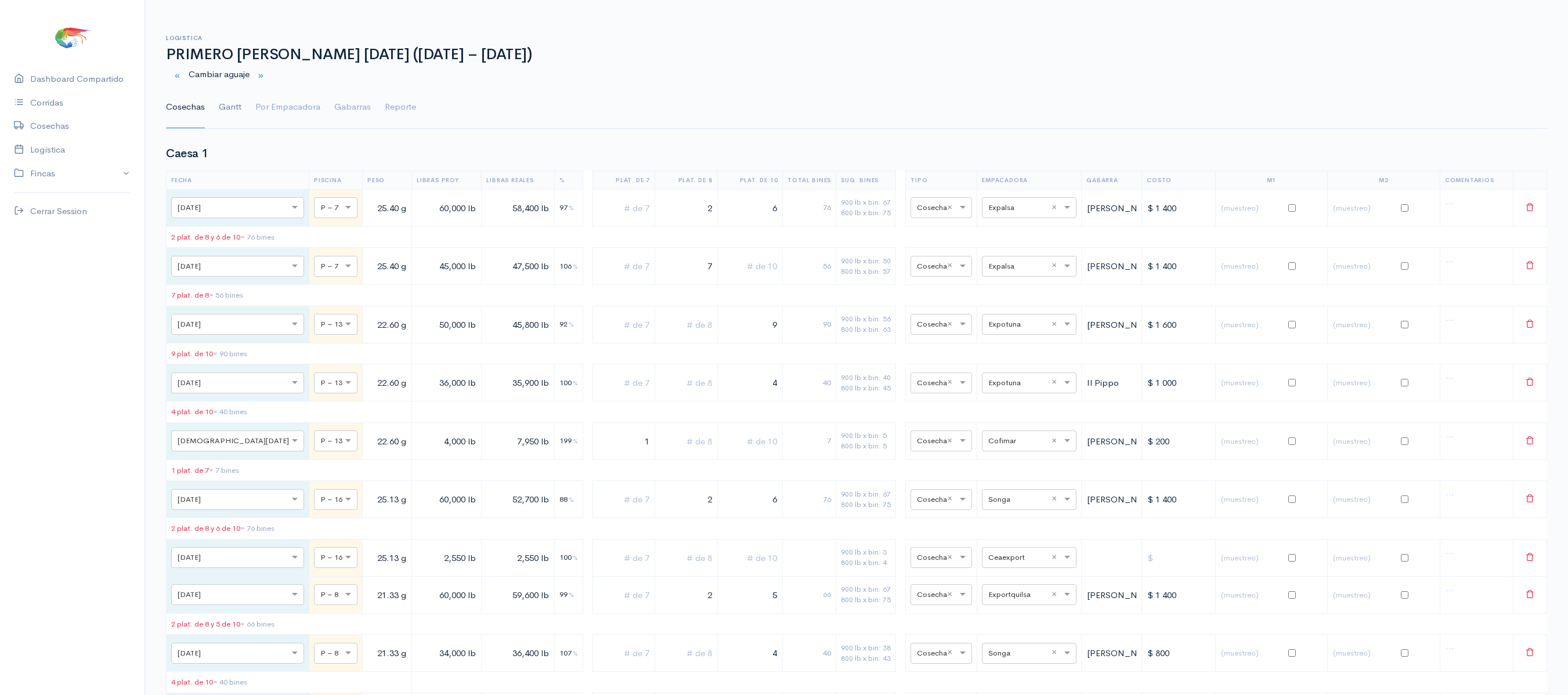
click at [225, 103] on link "Gantt" at bounding box center [230, 107] width 23 height 42
